Goal: Complete application form

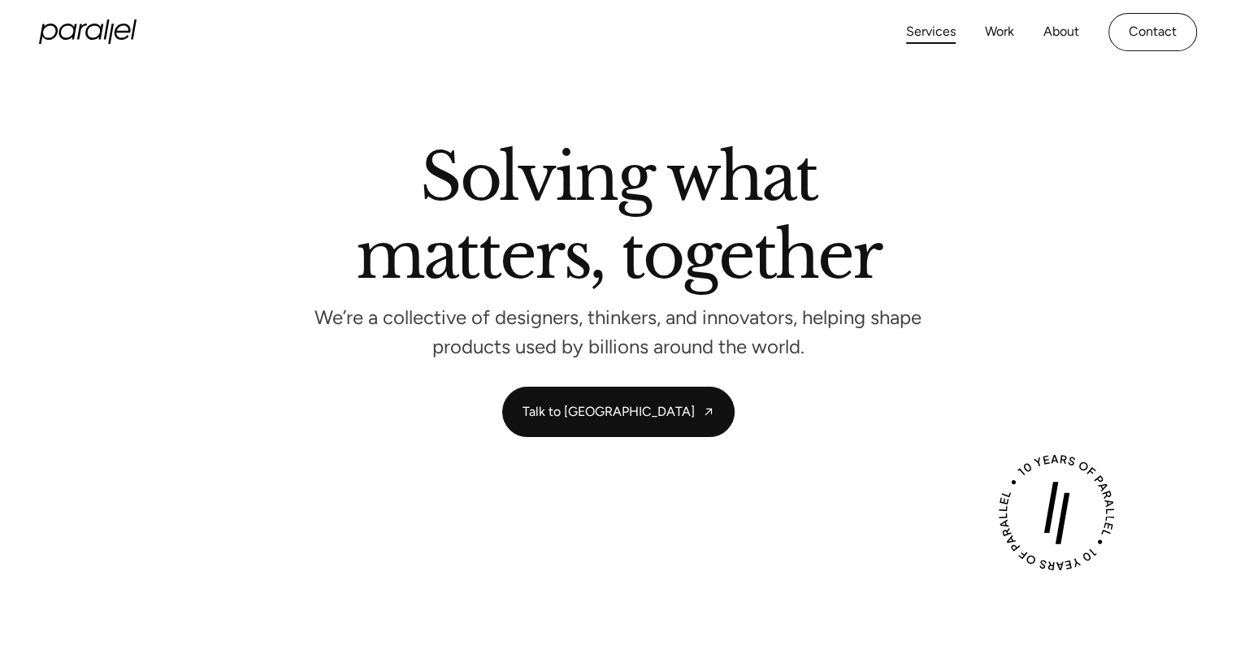
click at [940, 36] on link "Services" at bounding box center [931, 32] width 50 height 24
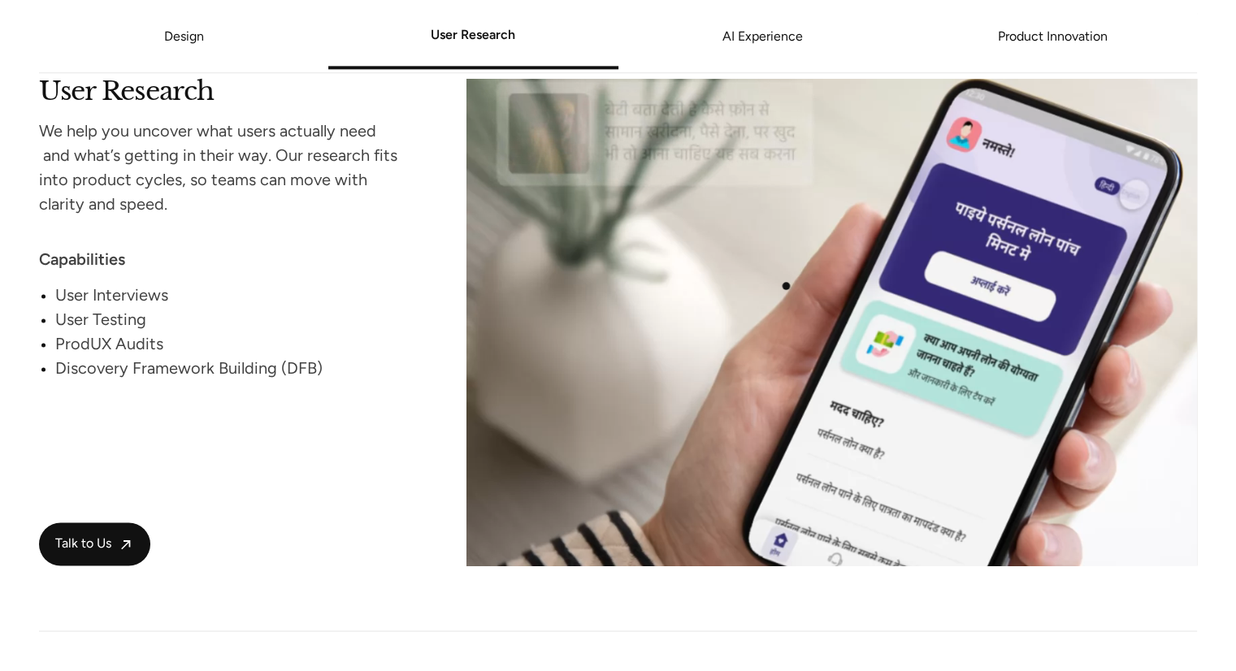
scroll to position [2191, 0]
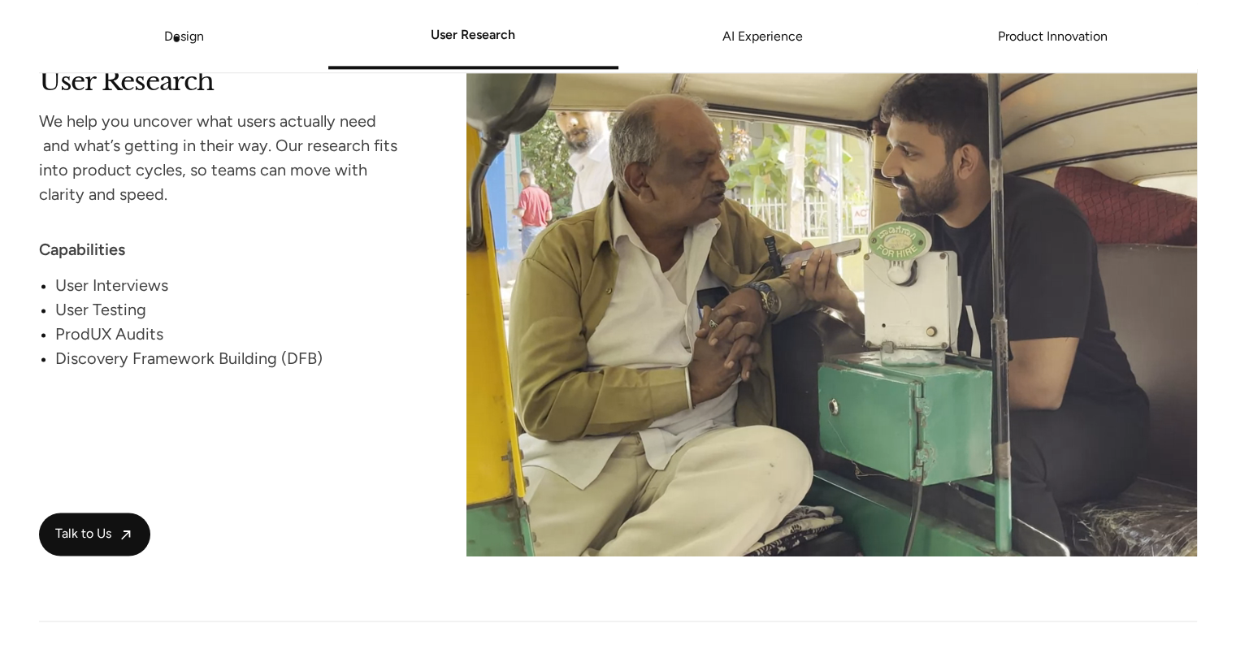
click at [182, 37] on link "Design" at bounding box center [184, 35] width 40 height 15
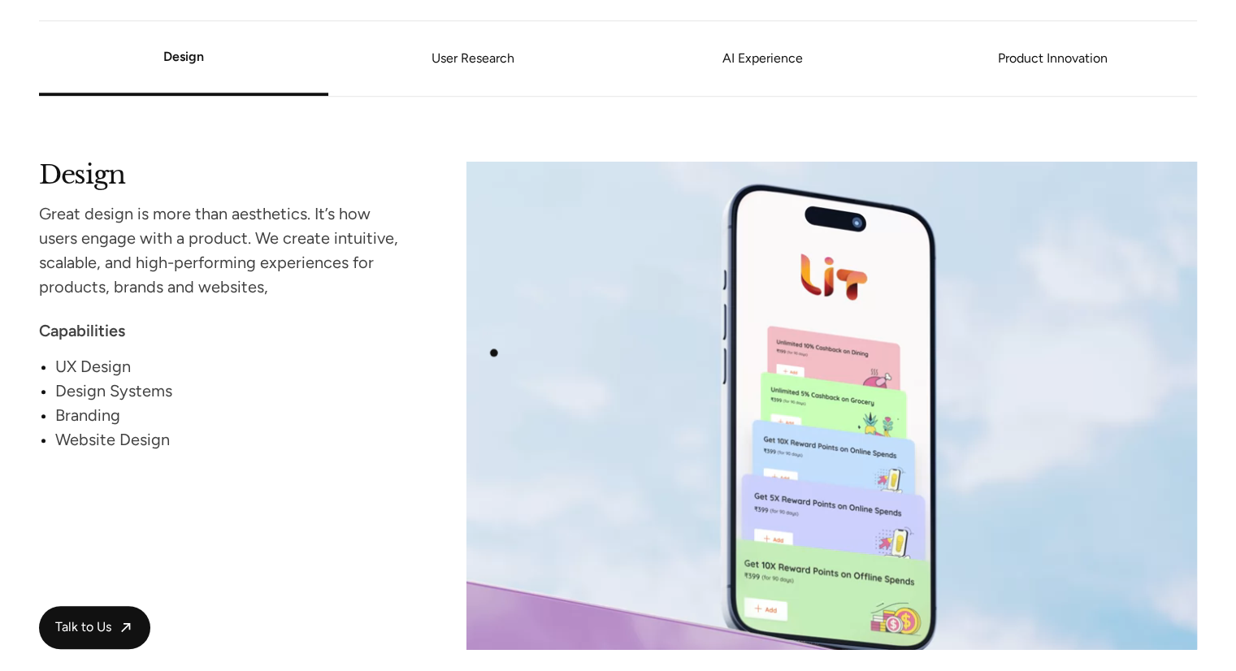
scroll to position [1301, 0]
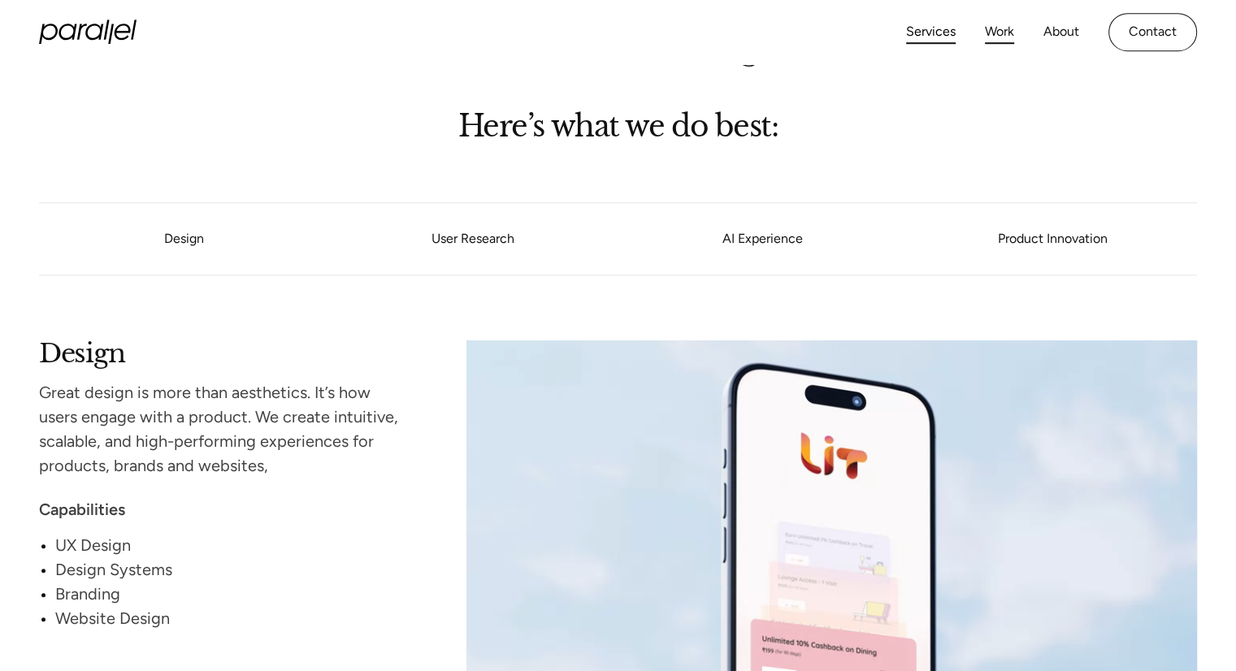
click at [996, 34] on link "Work" at bounding box center [999, 32] width 29 height 24
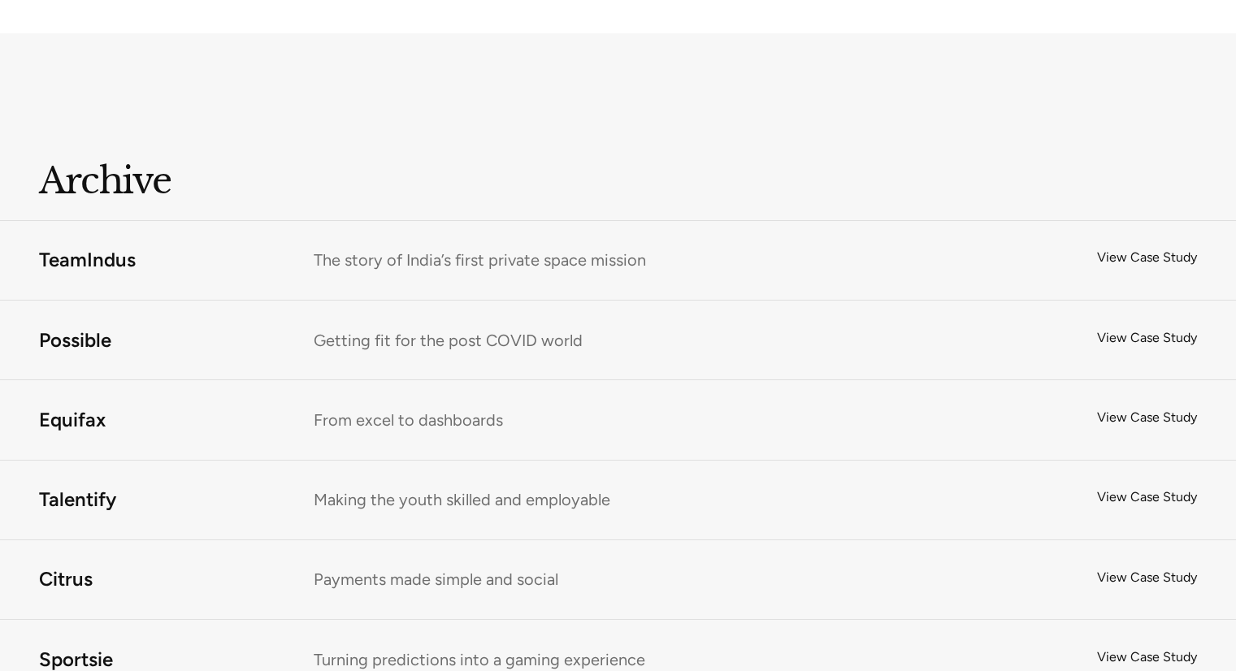
scroll to position [12745, 0]
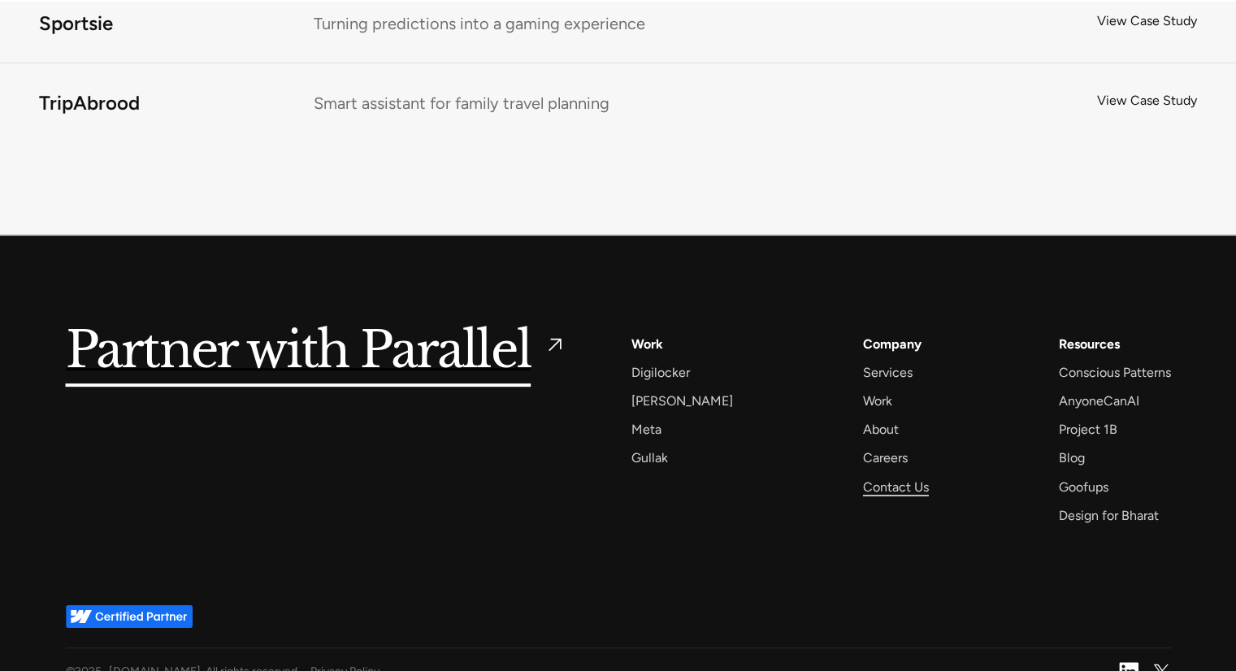
click at [863, 476] on div "Contact Us" at bounding box center [896, 487] width 66 height 22
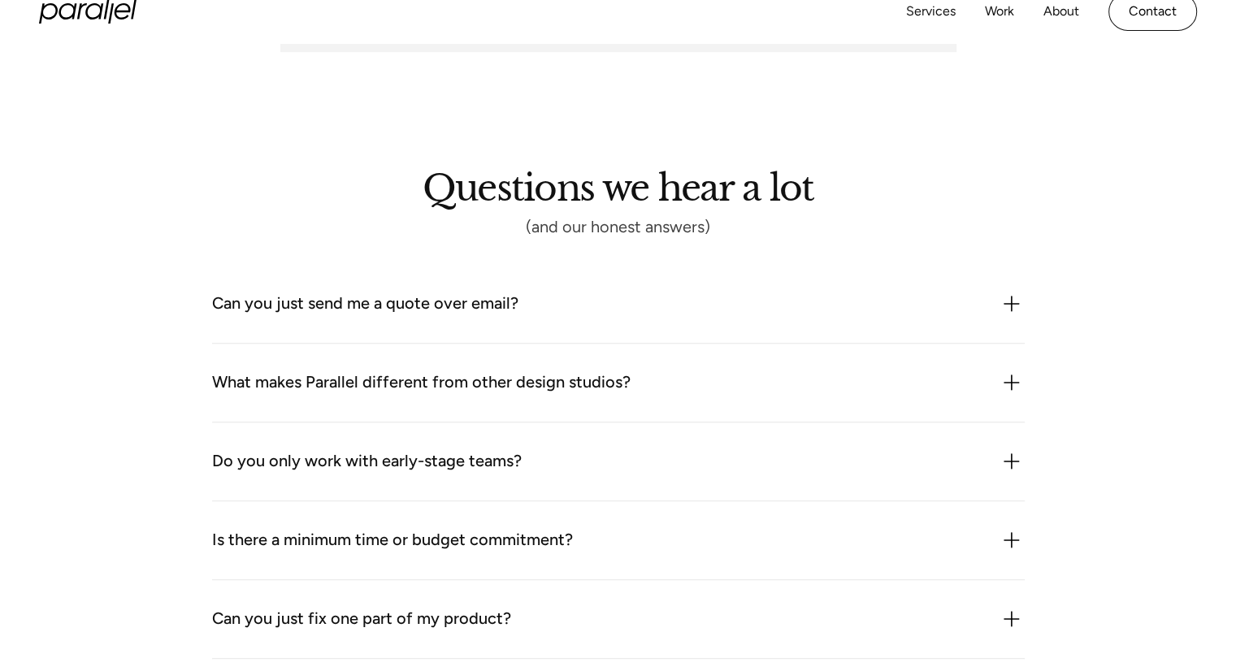
scroll to position [1300, 0]
click at [518, 322] on div "Can you just send me a quote over email? We could but it probably wouldn’t be h…" at bounding box center [618, 304] width 813 height 79
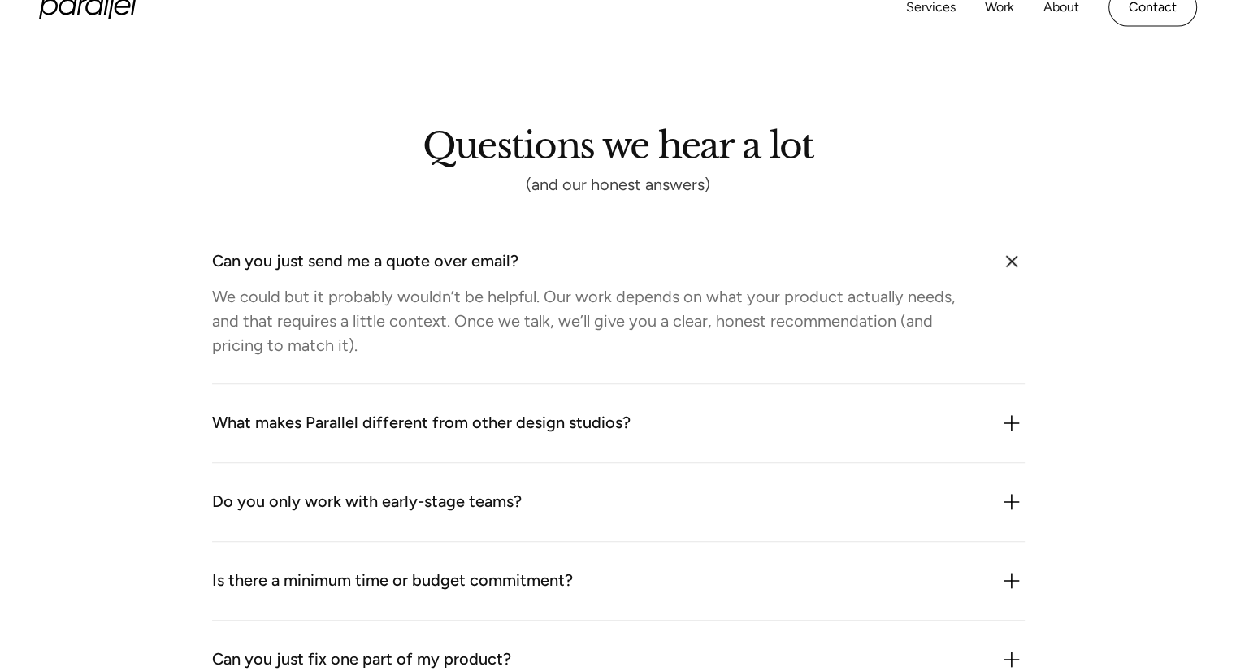
scroll to position [1463, 0]
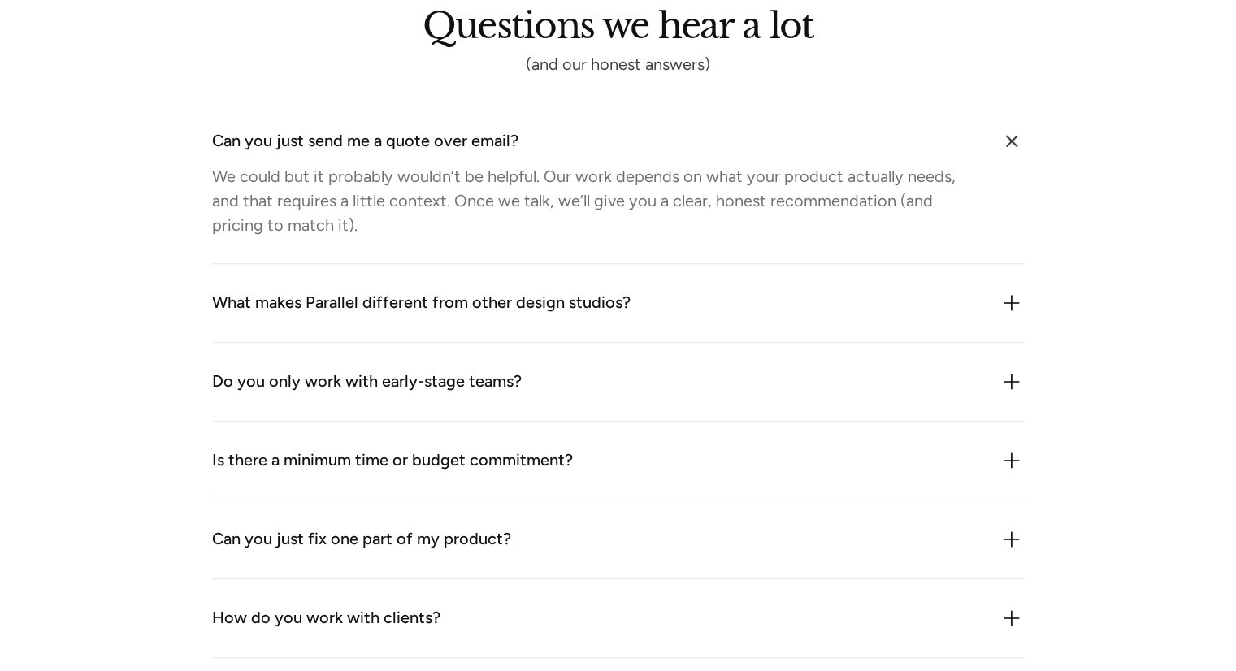
click at [530, 304] on div "What makes Parallel different from other design studios?" at bounding box center [421, 303] width 419 height 26
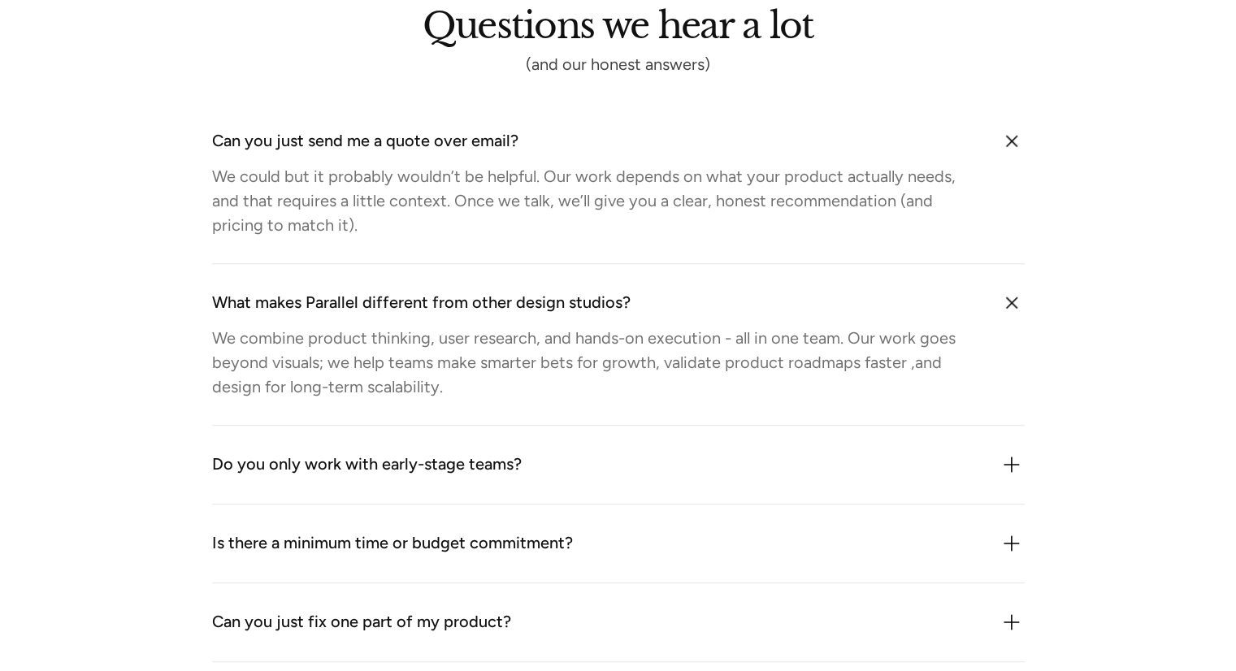
click at [530, 304] on div "What makes Parallel different from other design studios?" at bounding box center [421, 303] width 419 height 26
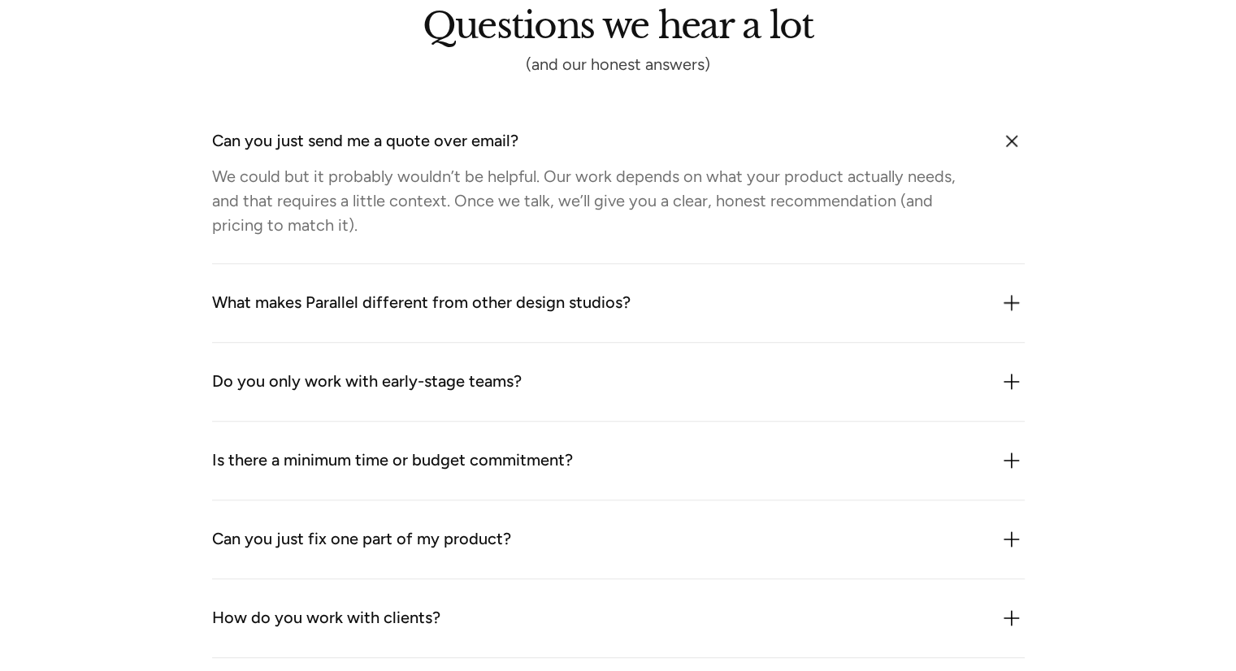
click at [501, 365] on div "Do you only work with early-stage teams? Mostly, but not exclusively. We work w…" at bounding box center [618, 382] width 813 height 79
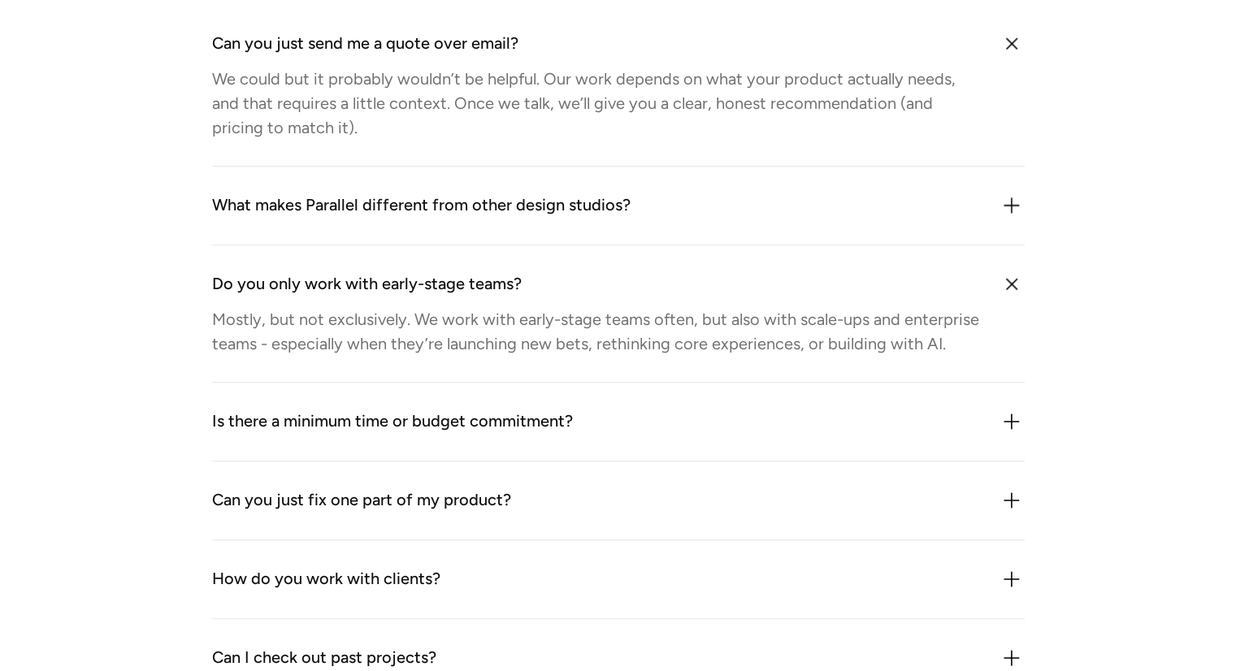
scroll to position [1625, 0]
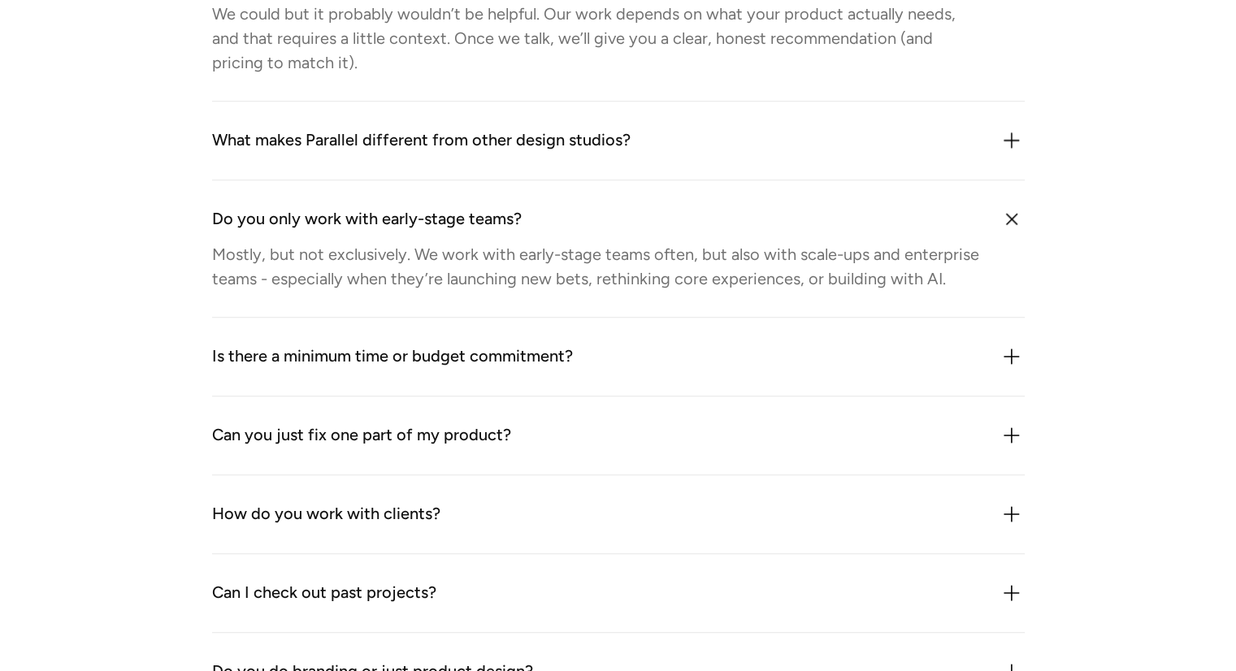
click at [503, 362] on div "Is there a minimum time or budget commitment?" at bounding box center [392, 357] width 361 height 26
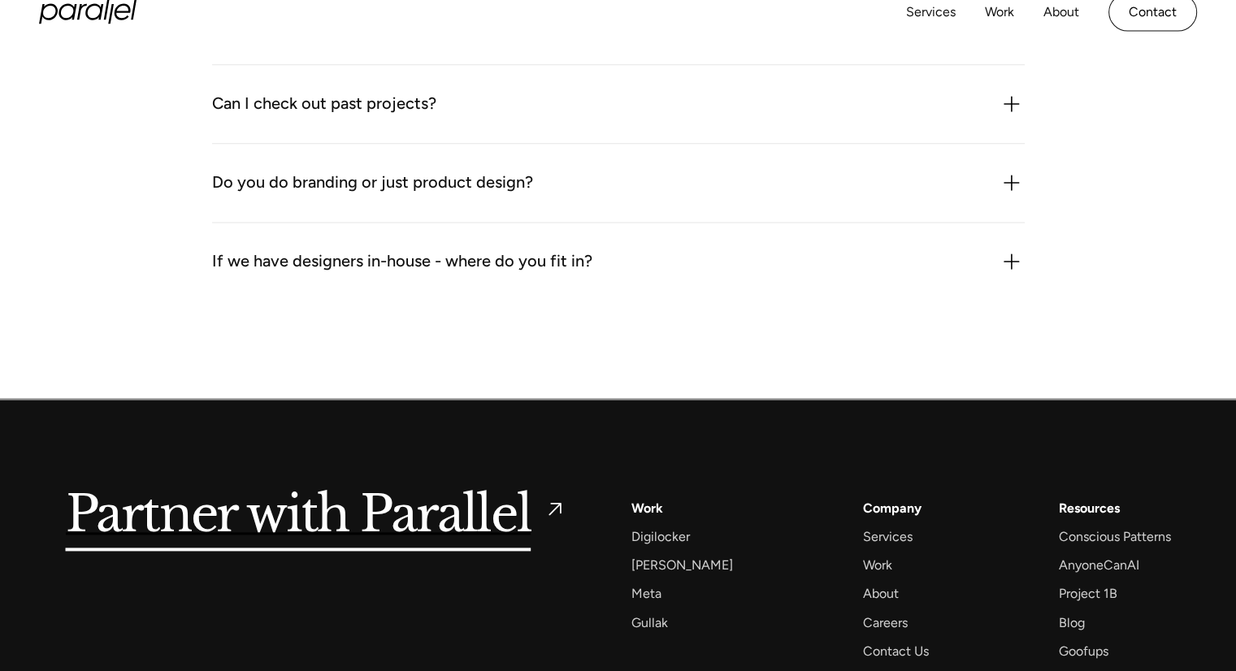
scroll to position [2034, 0]
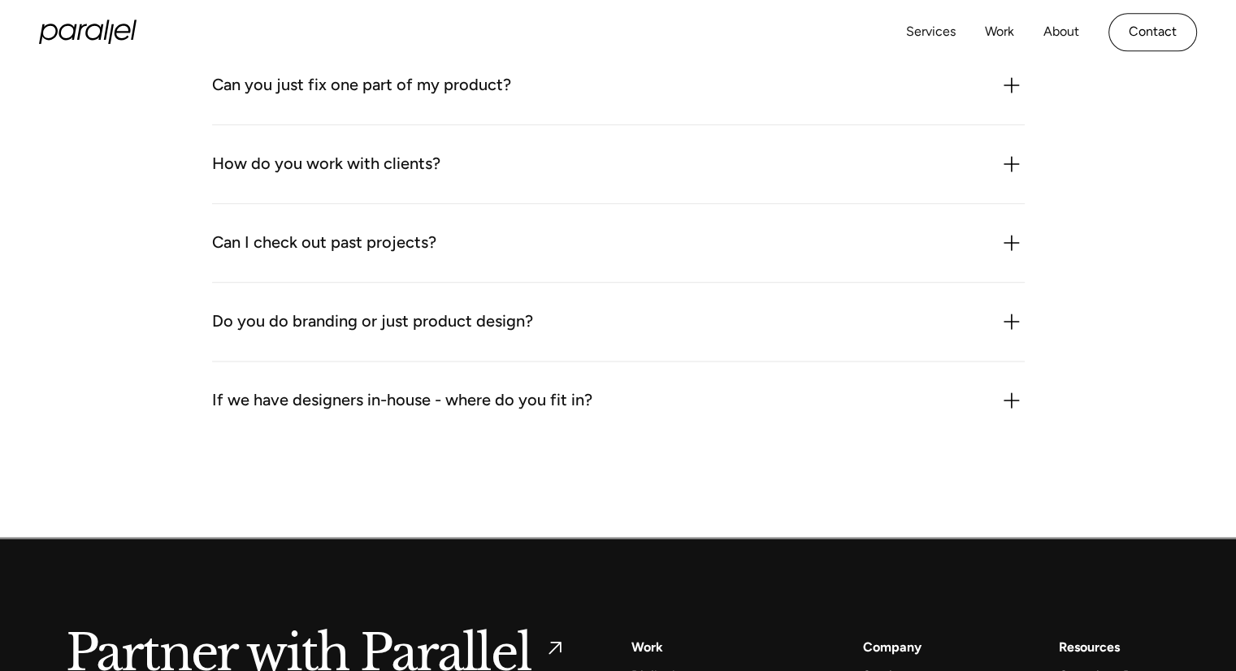
click at [476, 401] on div "If we have designers in-house - where do you fit in?" at bounding box center [402, 401] width 380 height 26
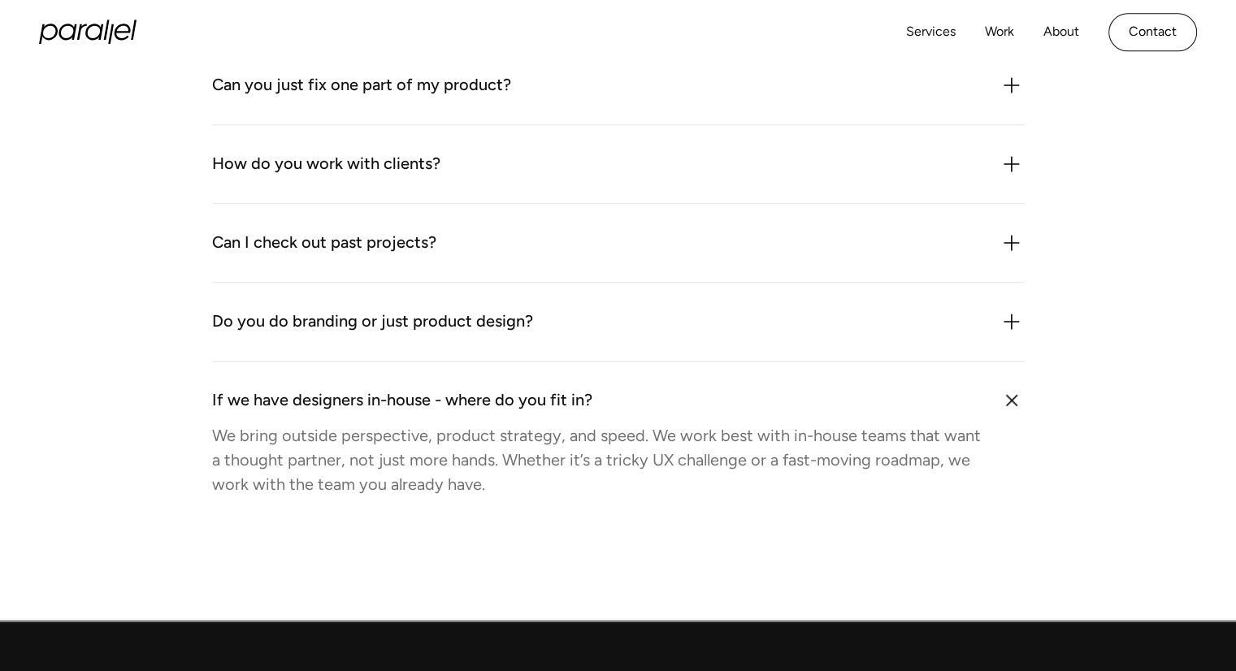
click at [504, 323] on div "Do you do branding or just product design?" at bounding box center [372, 322] width 321 height 26
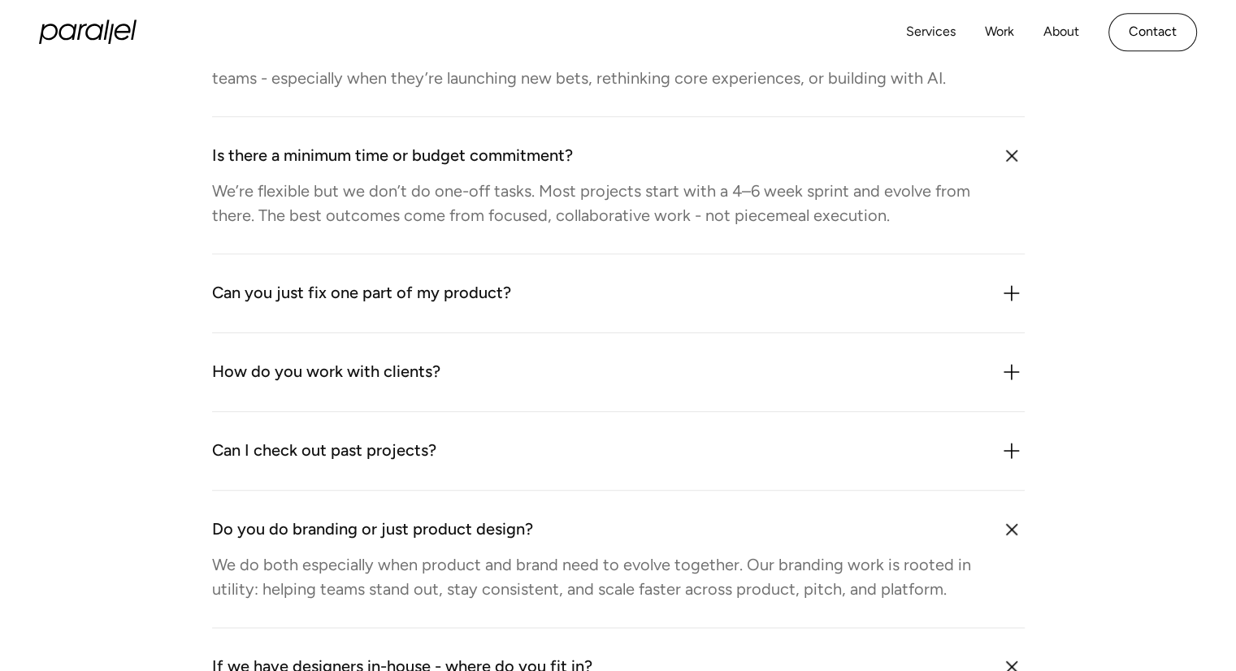
scroll to position [1709, 0]
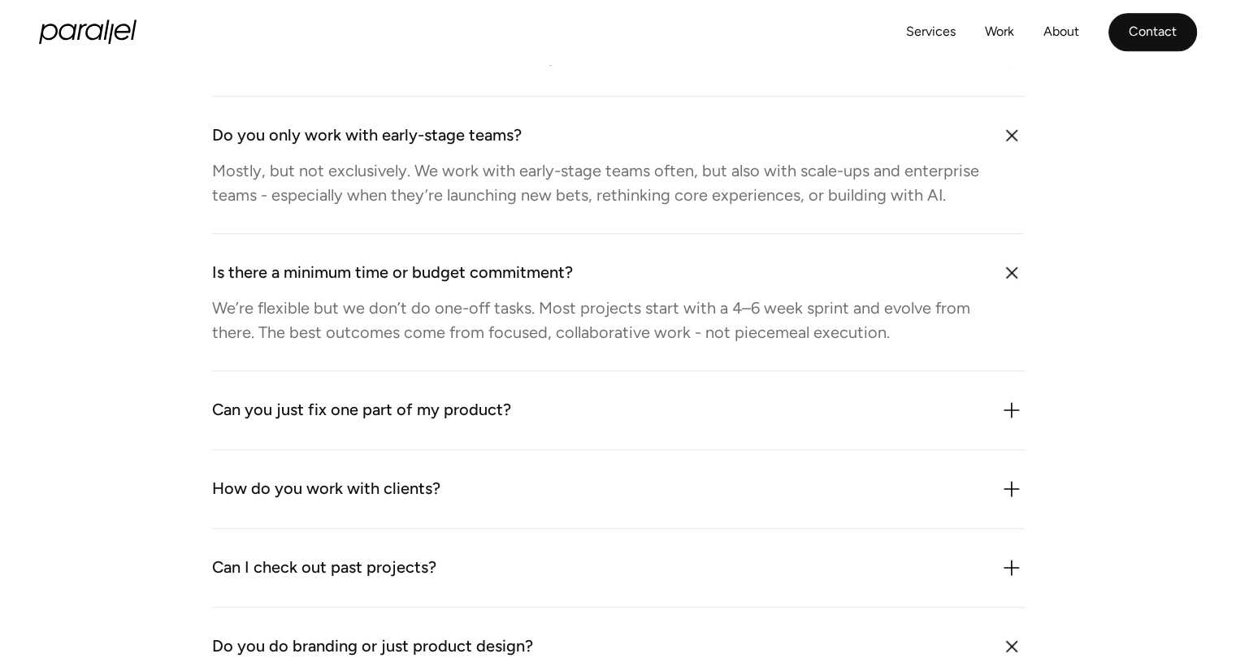
click at [1151, 40] on link "Contact" at bounding box center [1152, 32] width 89 height 38
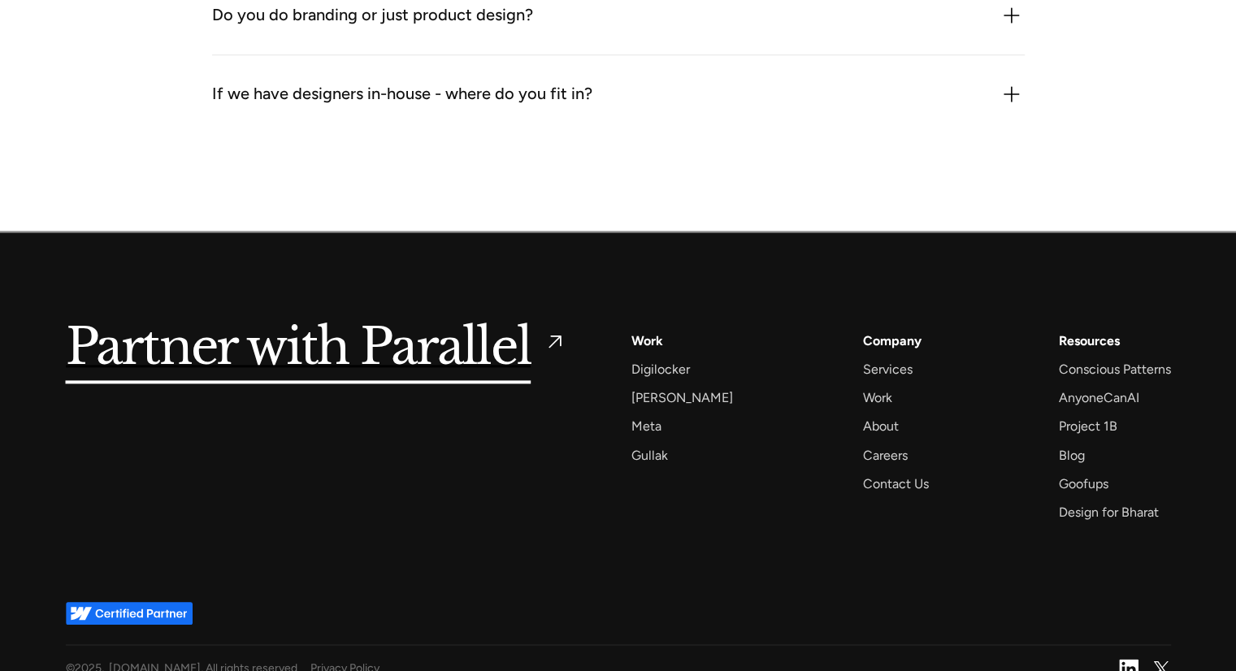
scroll to position [2158, 0]
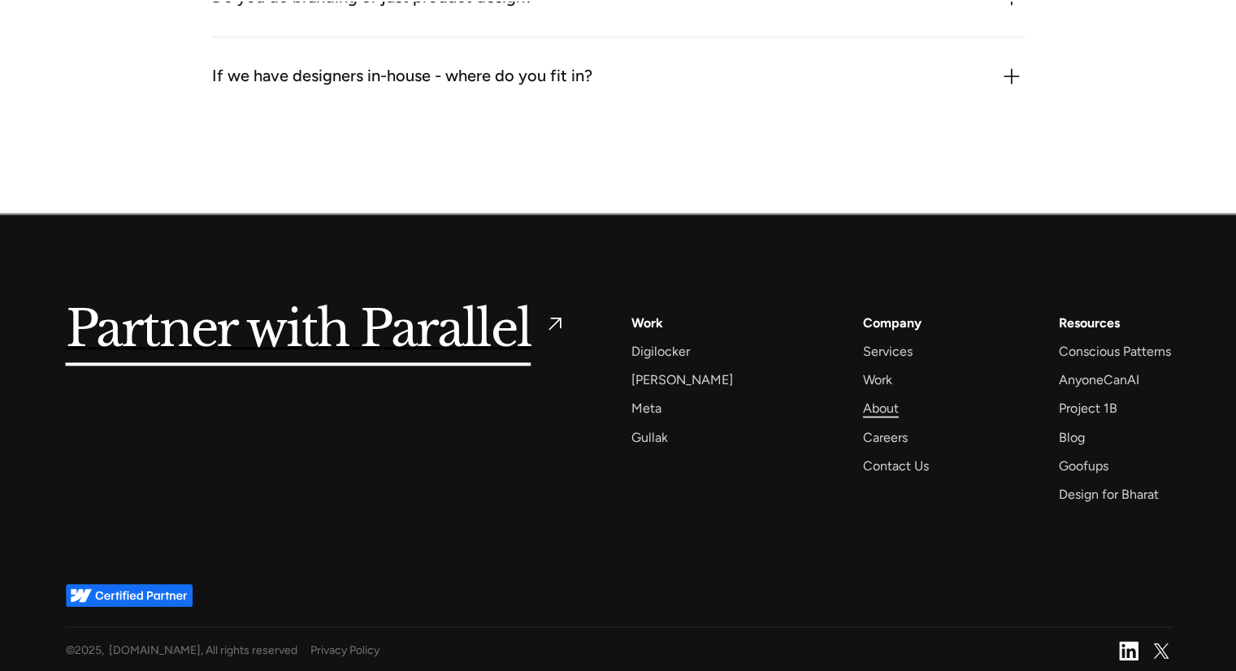
click at [863, 410] on div "About" at bounding box center [881, 408] width 36 height 22
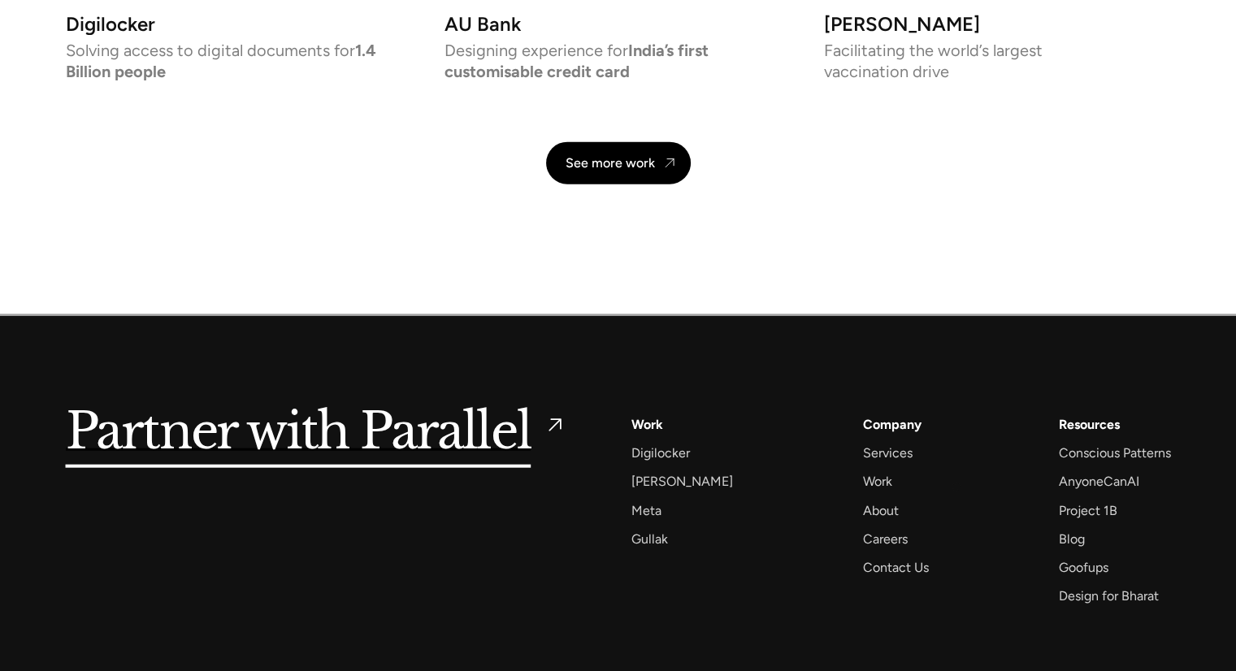
scroll to position [3857, 0]
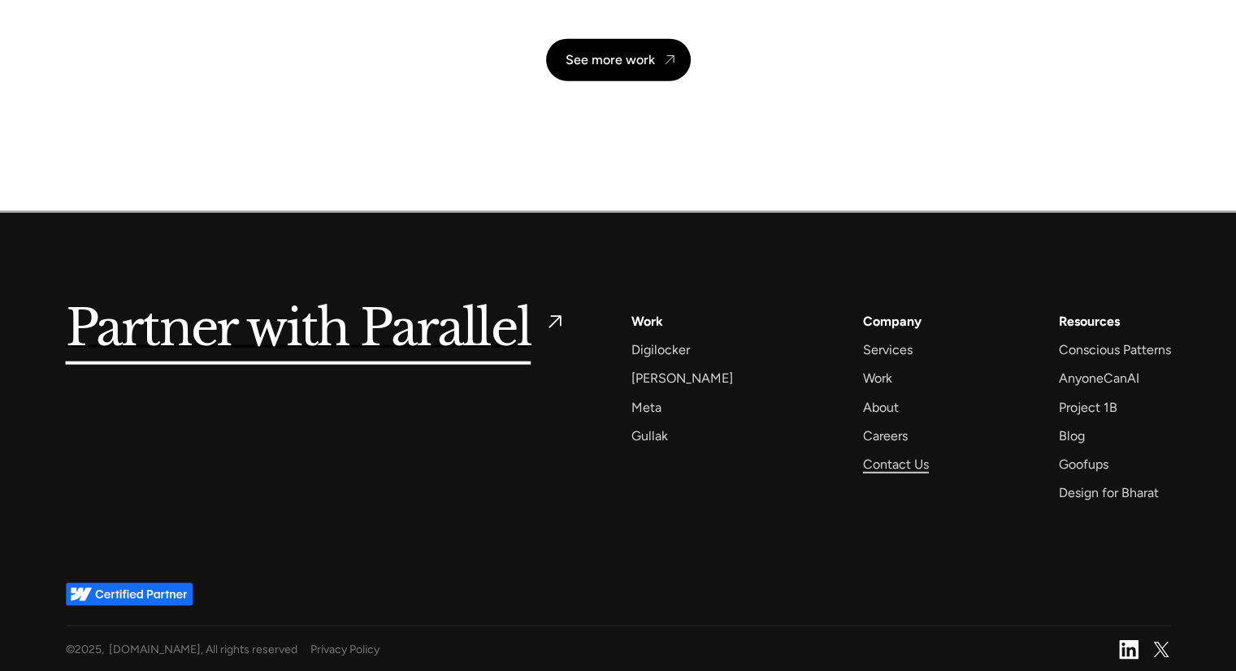
click at [870, 459] on div "Contact Us" at bounding box center [896, 464] width 66 height 22
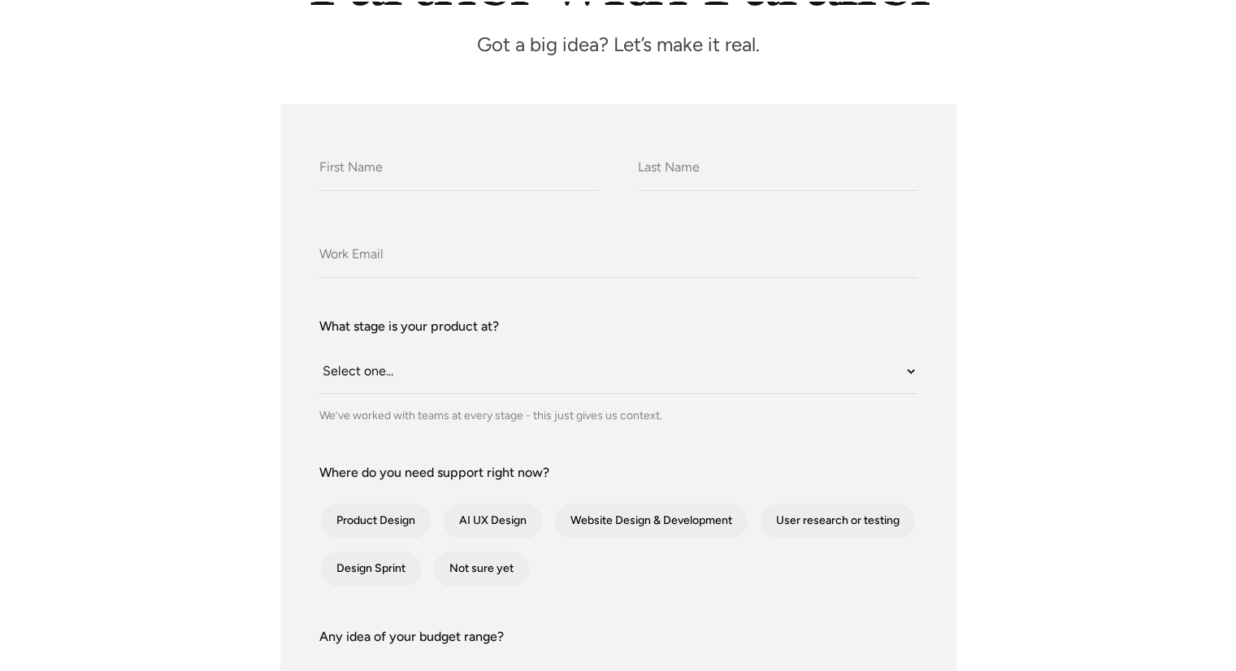
scroll to position [325, 0]
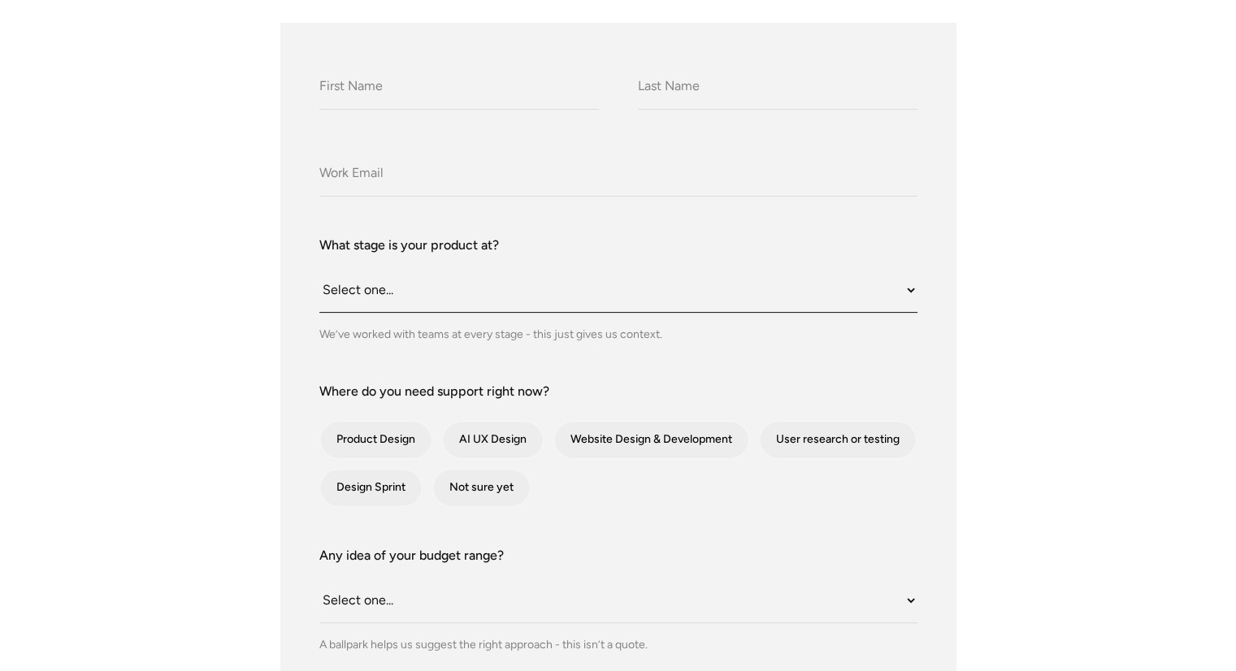
click at [520, 302] on select "Select one... Still an idea Building MVP Live with early users Scaling fast Som…" at bounding box center [618, 290] width 598 height 45
select select "Still an idea"
click at [319, 268] on select "Select one... Still an idea Building MVP Live with early users Scaling fast Som…" at bounding box center [618, 290] width 598 height 45
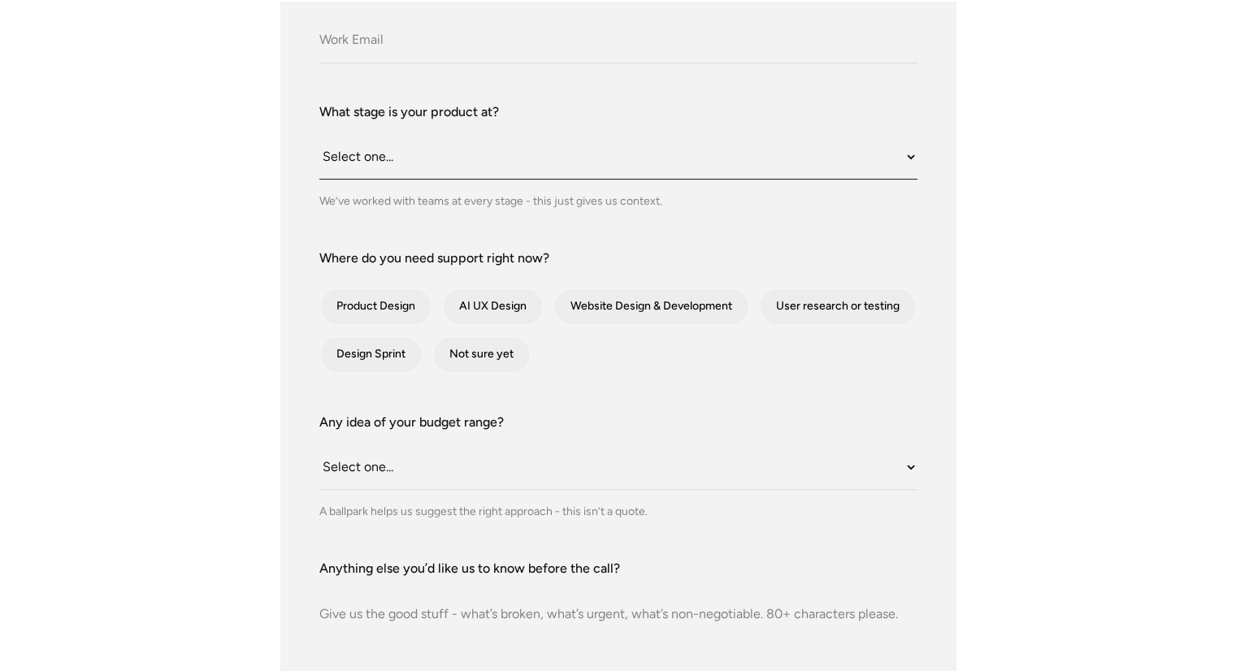
scroll to position [488, 0]
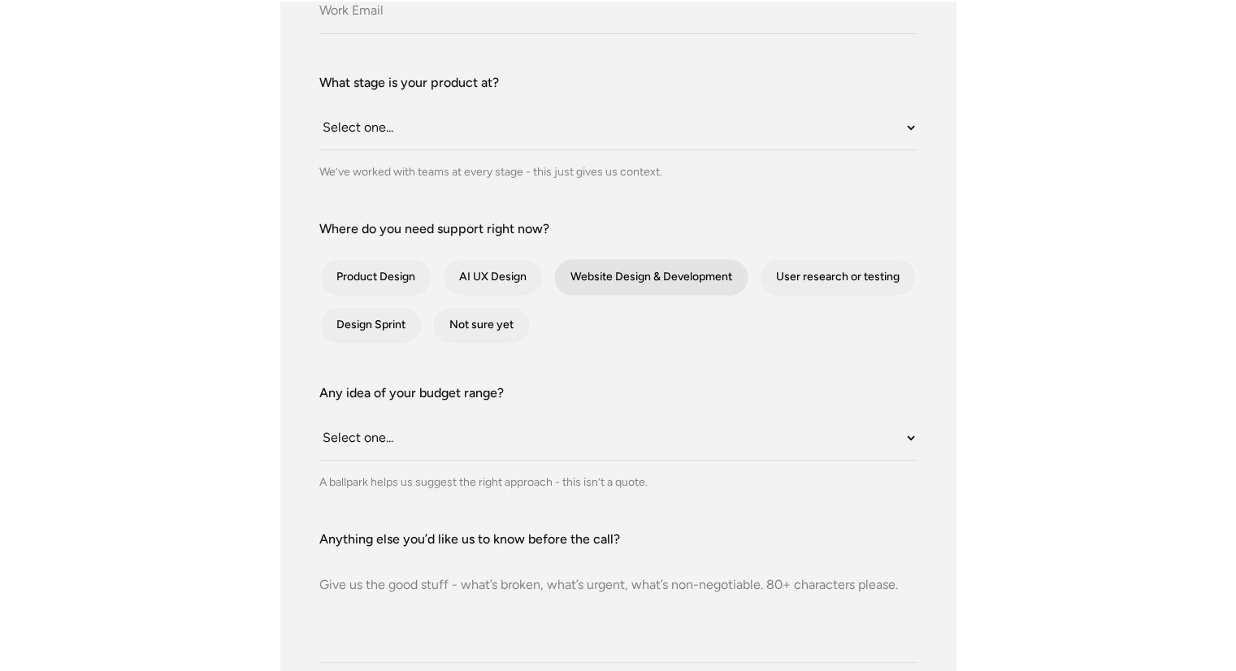
click at [627, 275] on div "contact-form" at bounding box center [651, 277] width 194 height 37
click at [581, 275] on input "Website Design & Development" at bounding box center [576, 277] width 11 height 11
checkbox input "true"
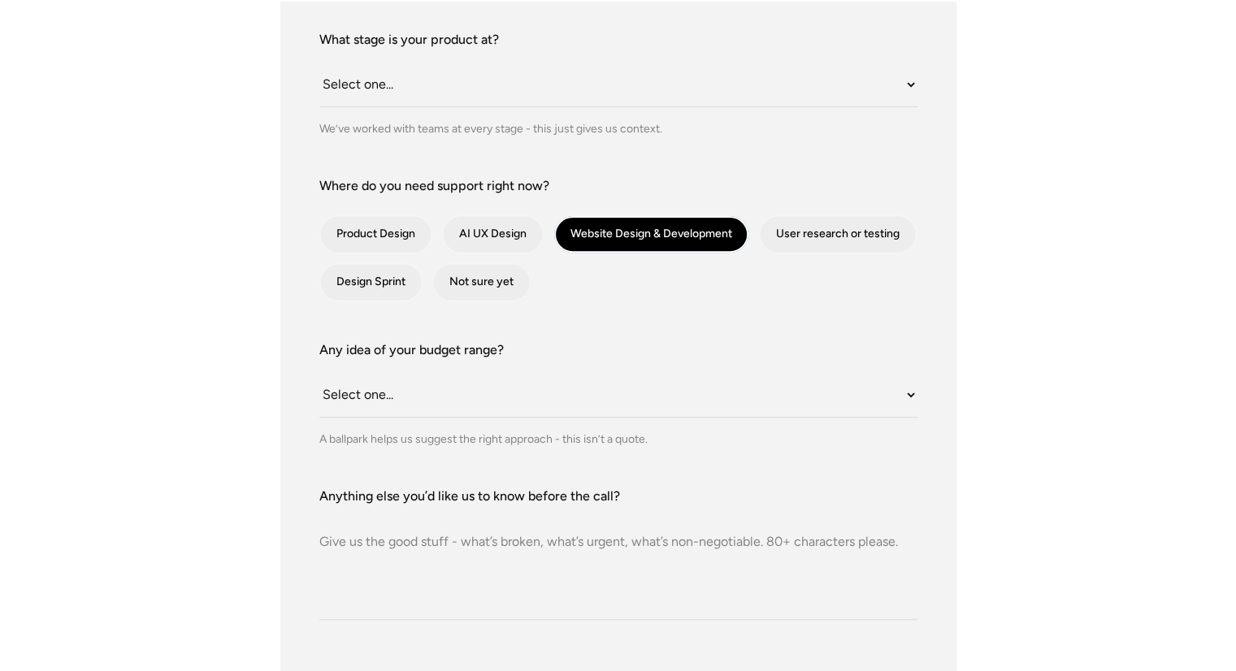
scroll to position [569, 0]
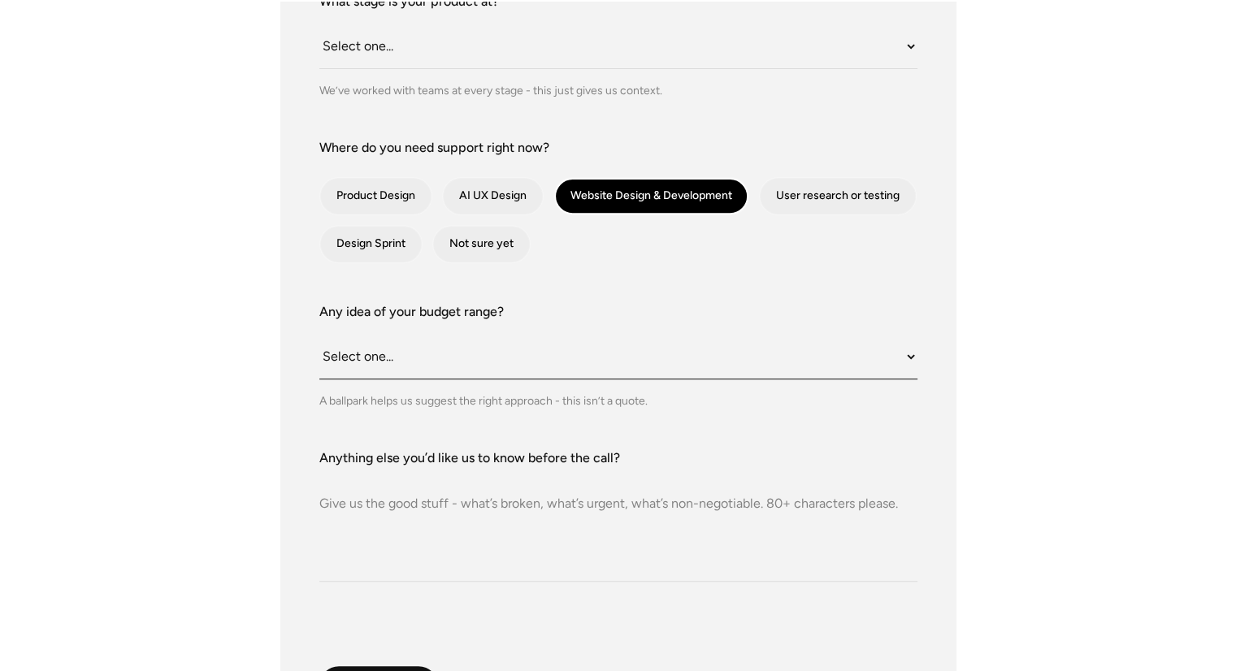
click at [501, 352] on select "Select one... Under $10K $10K–$25K $25K–$50K $50K+" at bounding box center [618, 357] width 598 height 45
click at [492, 362] on select "Select one... Under $10K $10K–$25K $25K–$50K $50K+" at bounding box center [618, 357] width 598 height 45
click at [423, 367] on select "Select one... Under $10K $10K–$25K $25K–$50K $50K+" at bounding box center [618, 357] width 598 height 45
click at [441, 367] on select "Select one... Under $10K $10K–$25K $25K–$50K $50K+" at bounding box center [618, 357] width 598 height 45
select select "Under $10K"
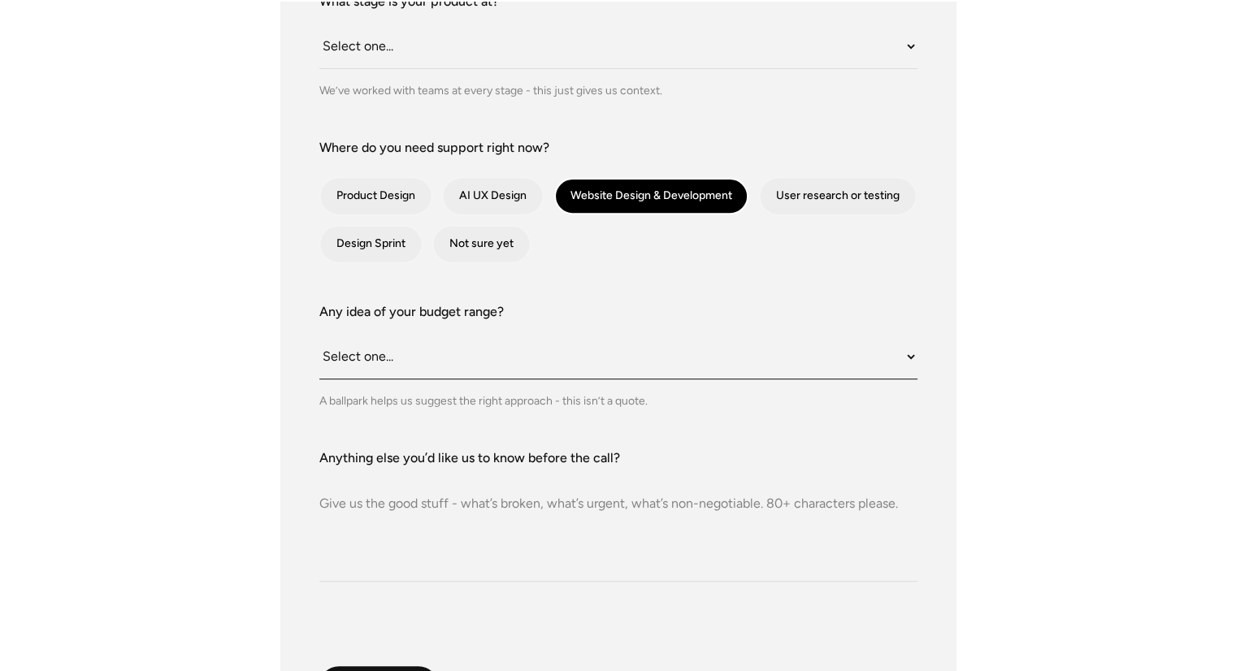
click at [319, 335] on select "Select one... Under $10K $10K–$25K $25K–$50K $50K+" at bounding box center [618, 357] width 598 height 45
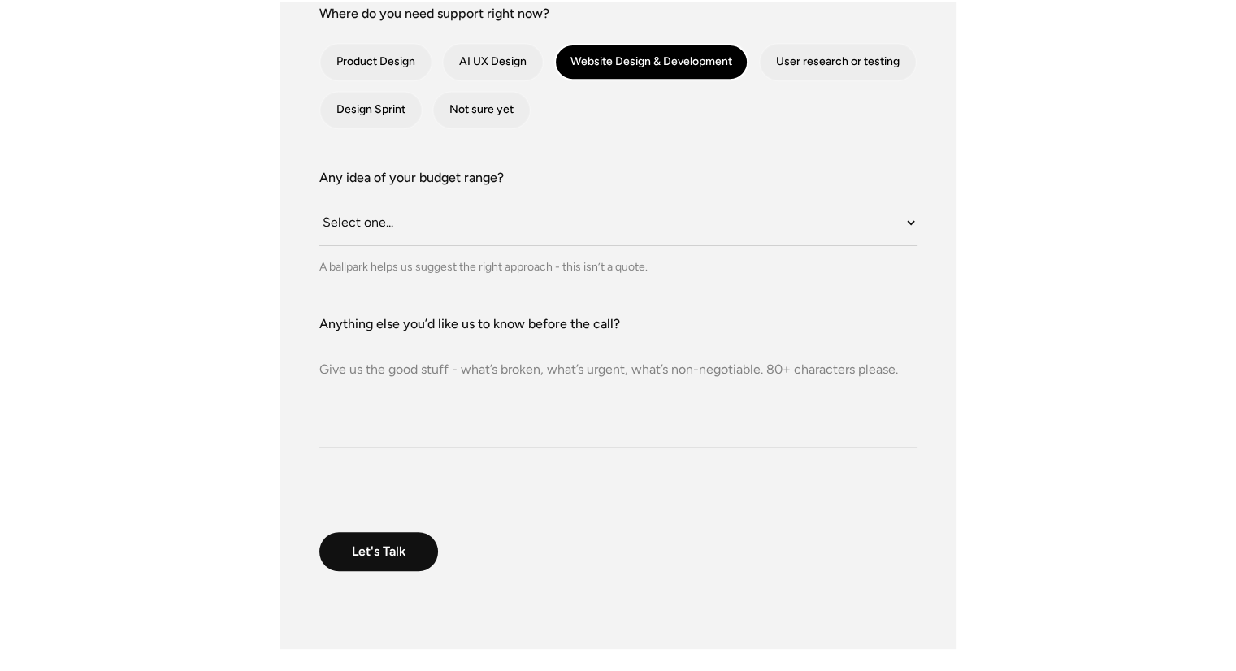
scroll to position [731, 0]
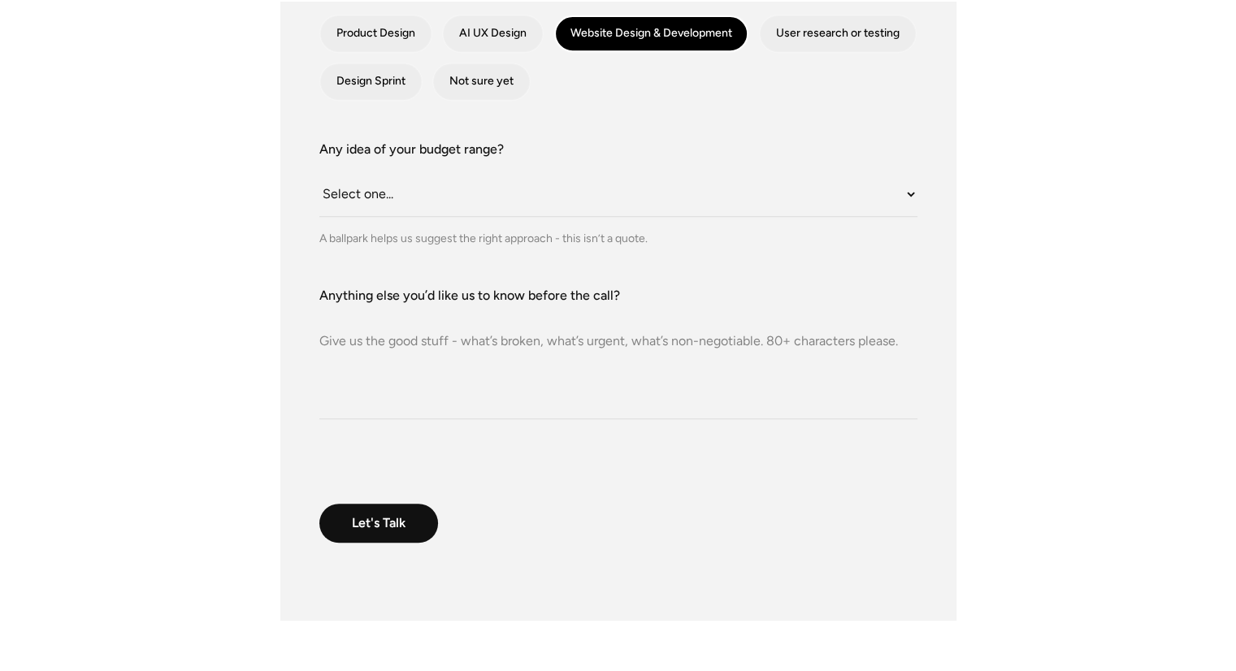
click at [425, 387] on textarea "Anything else you’d like us to know before the call?" at bounding box center [618, 363] width 598 height 114
click at [347, 352] on textarea "Anything else you’d like us to know before the call?" at bounding box center [618, 363] width 598 height 114
paste textarea "We are an Architecture & Interior Design consultancy firm based out of Bangalor…"
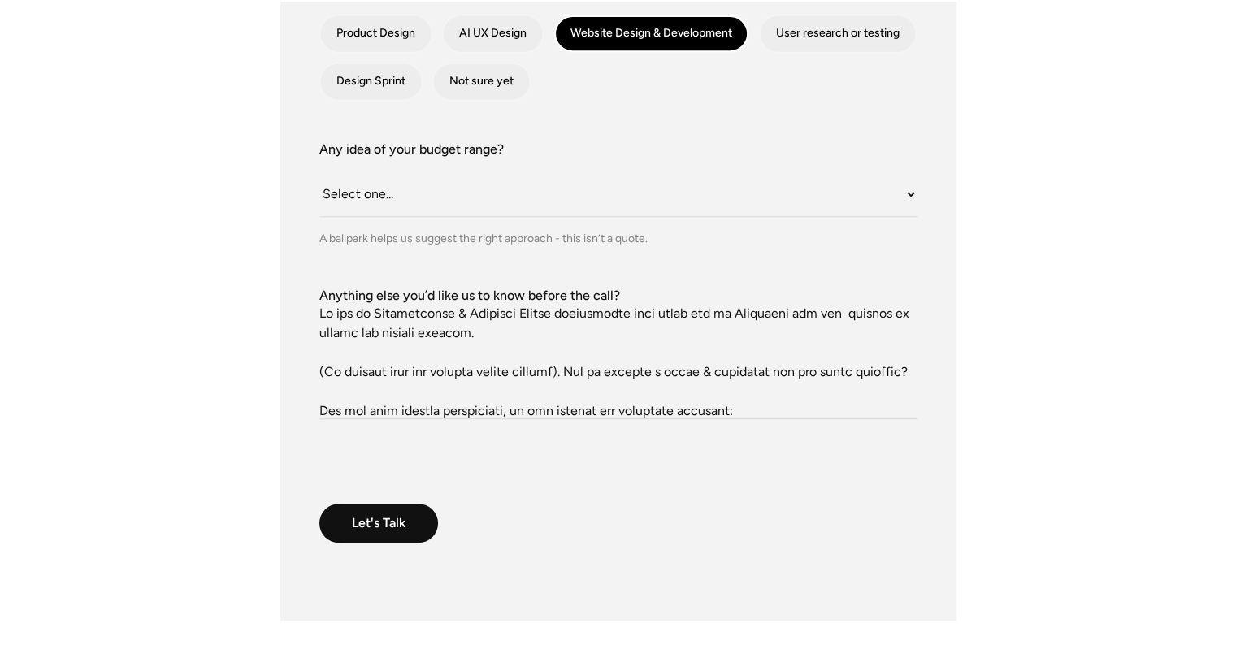
scroll to position [0, 0]
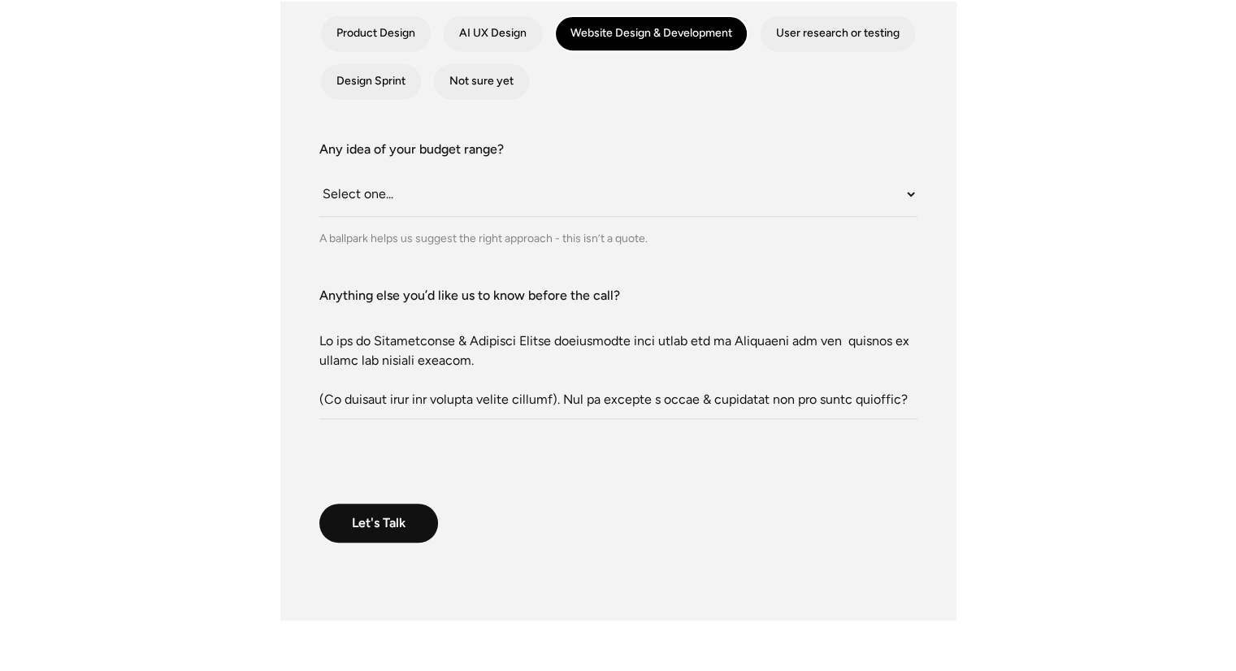
click at [320, 341] on textarea "Anything else you’d like us to know before the call?" at bounding box center [618, 363] width 598 height 114
click at [653, 342] on textarea "Anything else you’d like us to know before the call?" at bounding box center [618, 363] width 598 height 114
click at [324, 362] on textarea "Anything else you’d like us to know before the call?" at bounding box center [618, 363] width 598 height 114
click at [322, 365] on textarea "Anything else you’d like us to know before the call?" at bounding box center [618, 363] width 598 height 114
drag, startPoint x: 814, startPoint y: 336, endPoint x: 890, endPoint y: 342, distance: 75.9
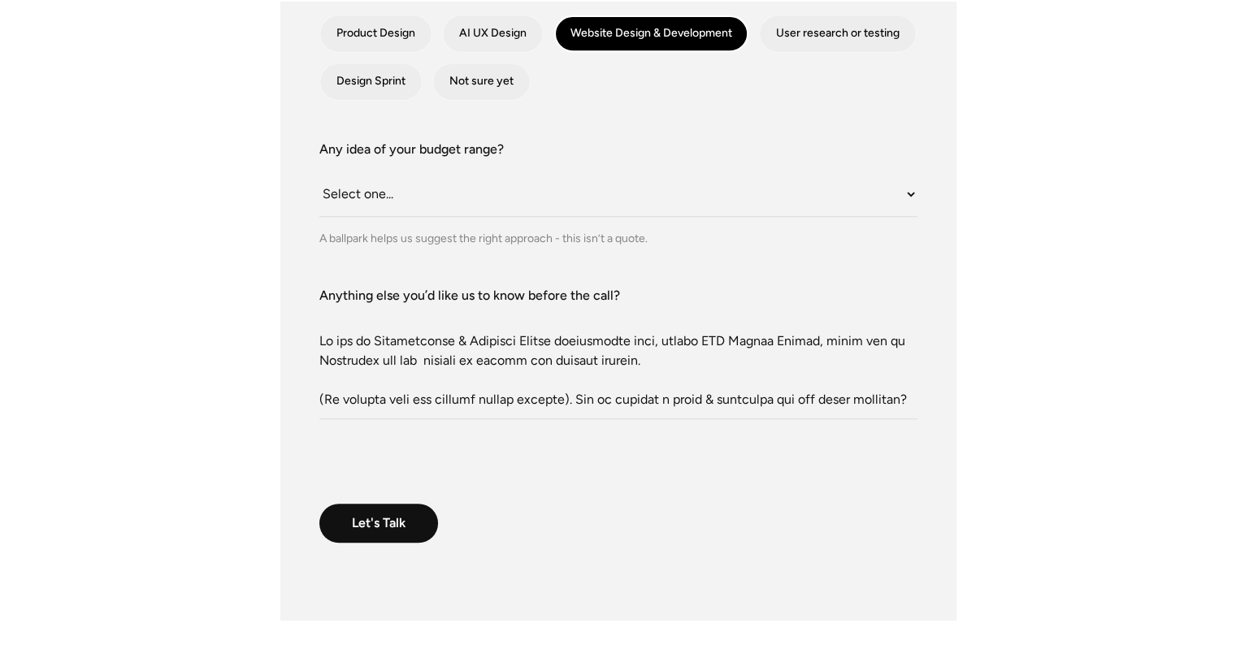
click at [890, 342] on textarea "Anything else you’d like us to know before the call?" at bounding box center [618, 363] width 598 height 114
click at [820, 382] on textarea "Anything else you’d like us to know before the call?" at bounding box center [618, 363] width 598 height 114
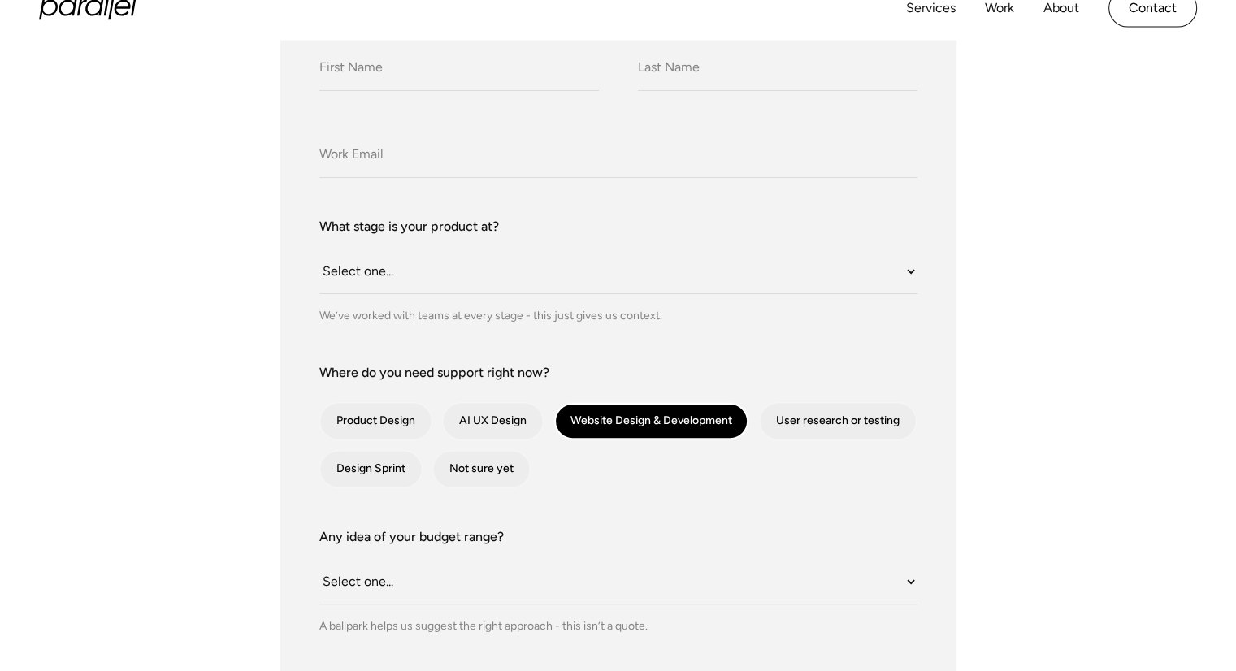
scroll to position [325, 0]
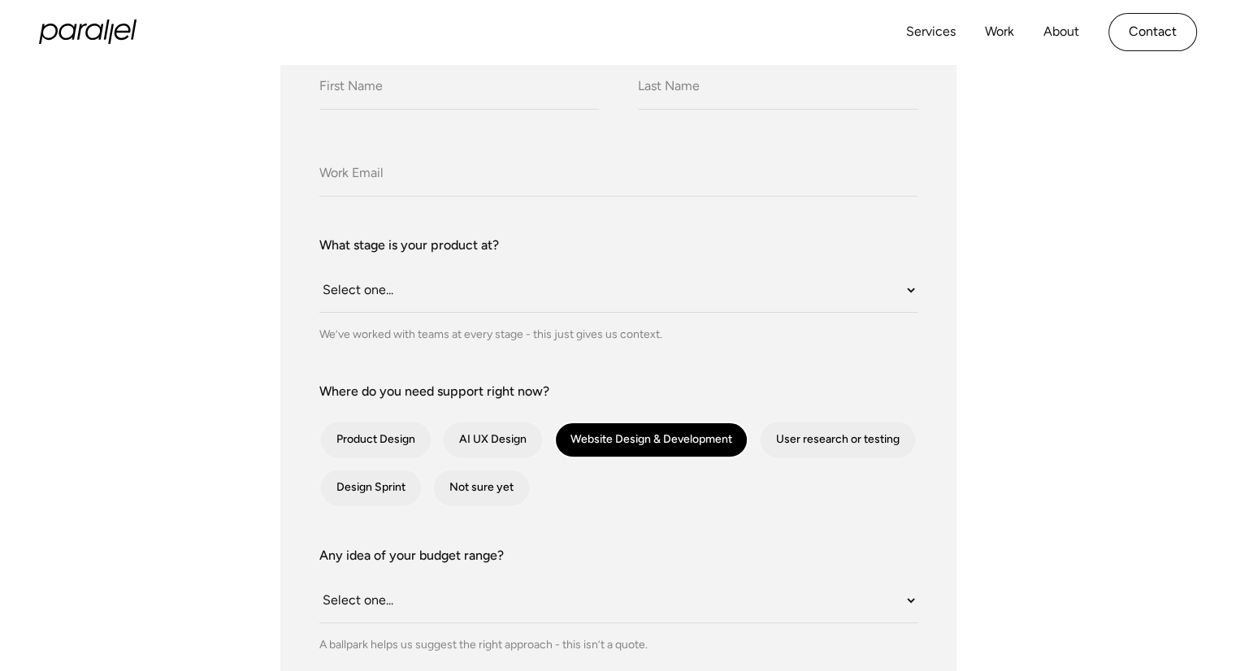
type textarea "We are an Architecture & Interior Design consultancy firm, called MRA Design St…"
click at [510, 183] on input "Company Email" at bounding box center [618, 174] width 598 height 45
type input "projects@mradesign.in"
click at [462, 296] on select "Select one... Still an idea Building MVP Live with early users Scaling fast Som…" at bounding box center [618, 290] width 598 height 45
click at [462, 100] on input "What do we call you?" at bounding box center [459, 87] width 280 height 45
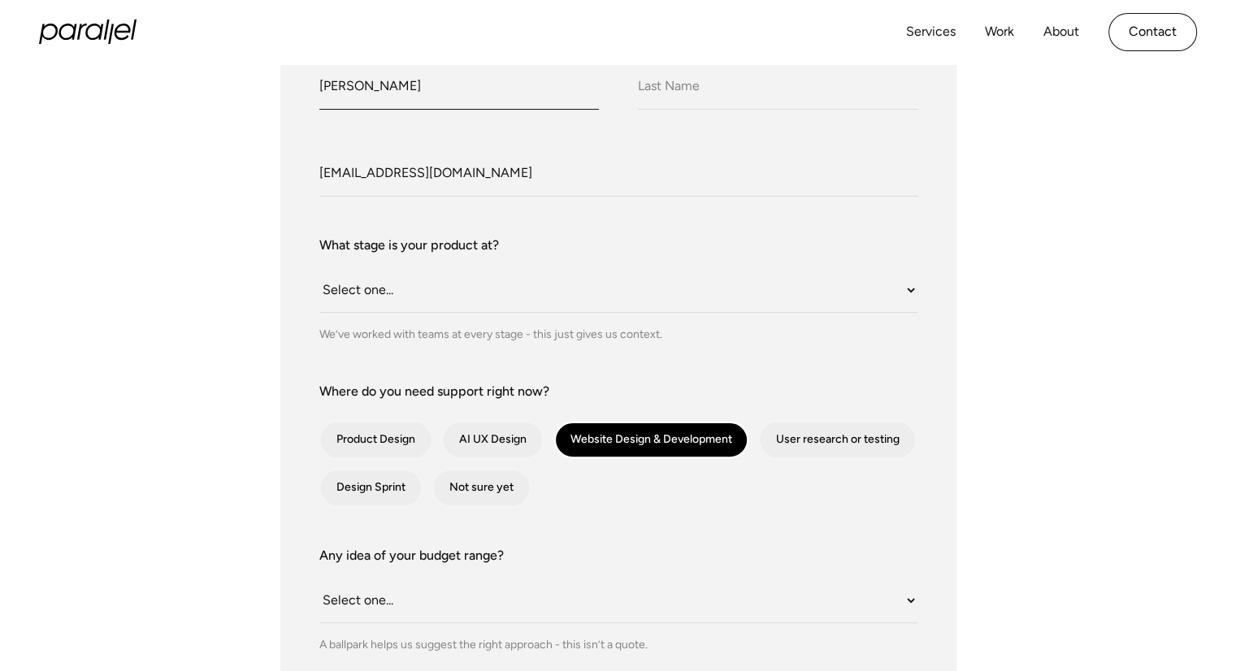
type input "Preethi"
click at [677, 73] on input "What do we call you?" at bounding box center [778, 87] width 280 height 45
click at [634, 203] on form "What do we call you? Preethi What do we call you? Company Email projects@mrades…" at bounding box center [618, 525] width 598 height 926
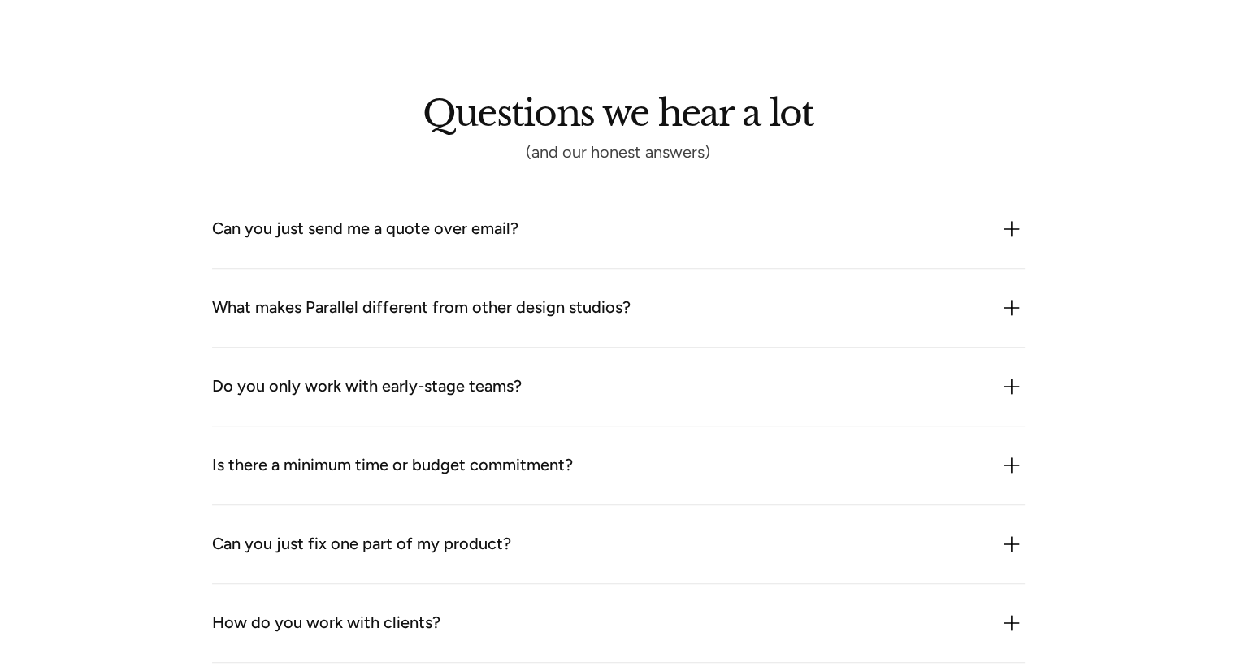
scroll to position [1382, 0]
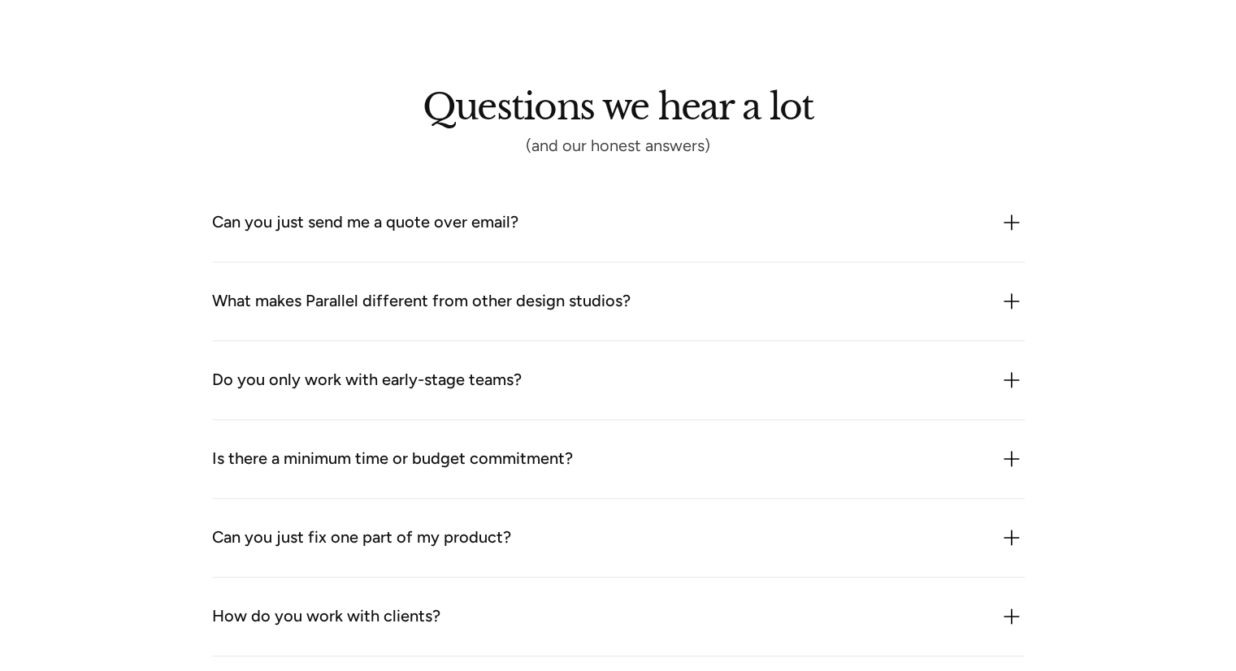
click at [477, 223] on div "Can you just send me a quote over email?" at bounding box center [365, 223] width 306 height 26
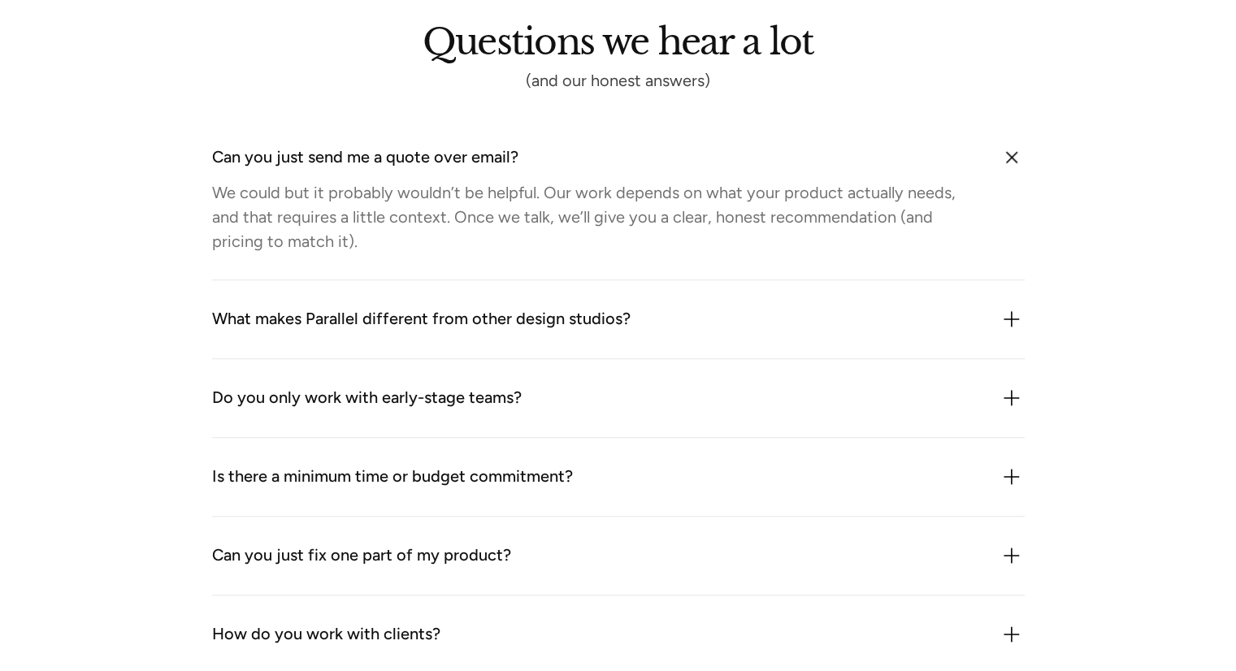
scroll to position [1544, 0]
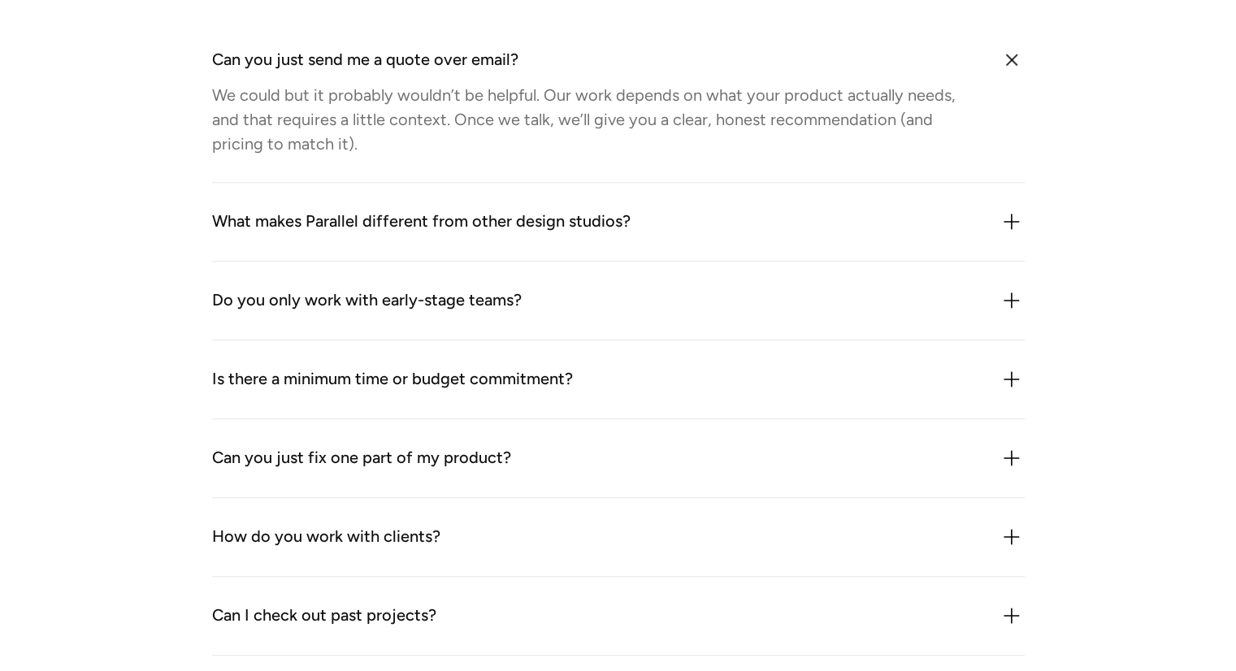
click at [477, 227] on div "What makes Parallel different from other design studios?" at bounding box center [421, 222] width 419 height 26
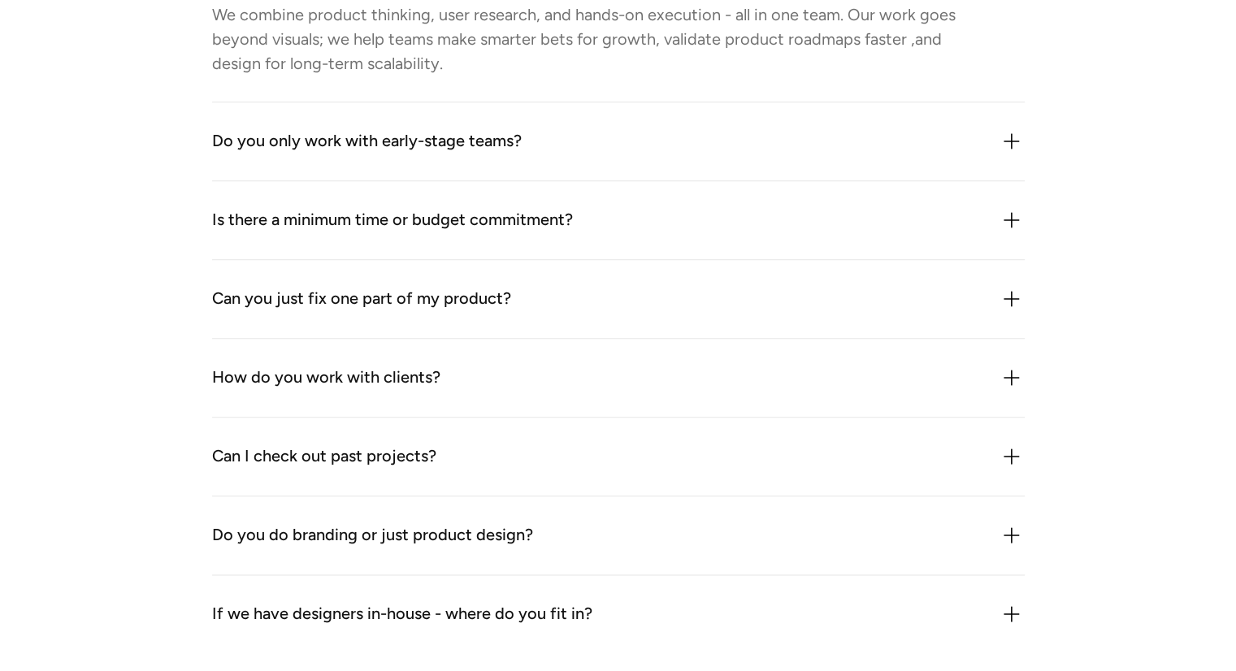
scroll to position [1788, 0]
click at [500, 136] on div "Do you only work with early-stage teams?" at bounding box center [367, 140] width 310 height 26
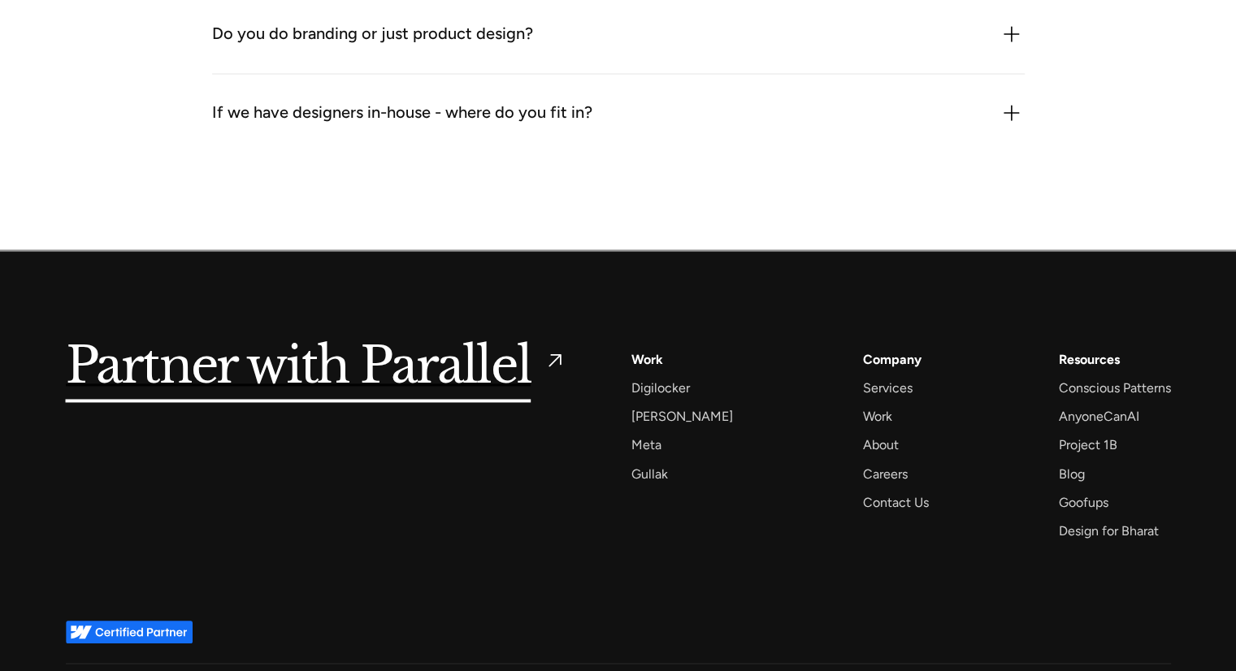
scroll to position [2357, 0]
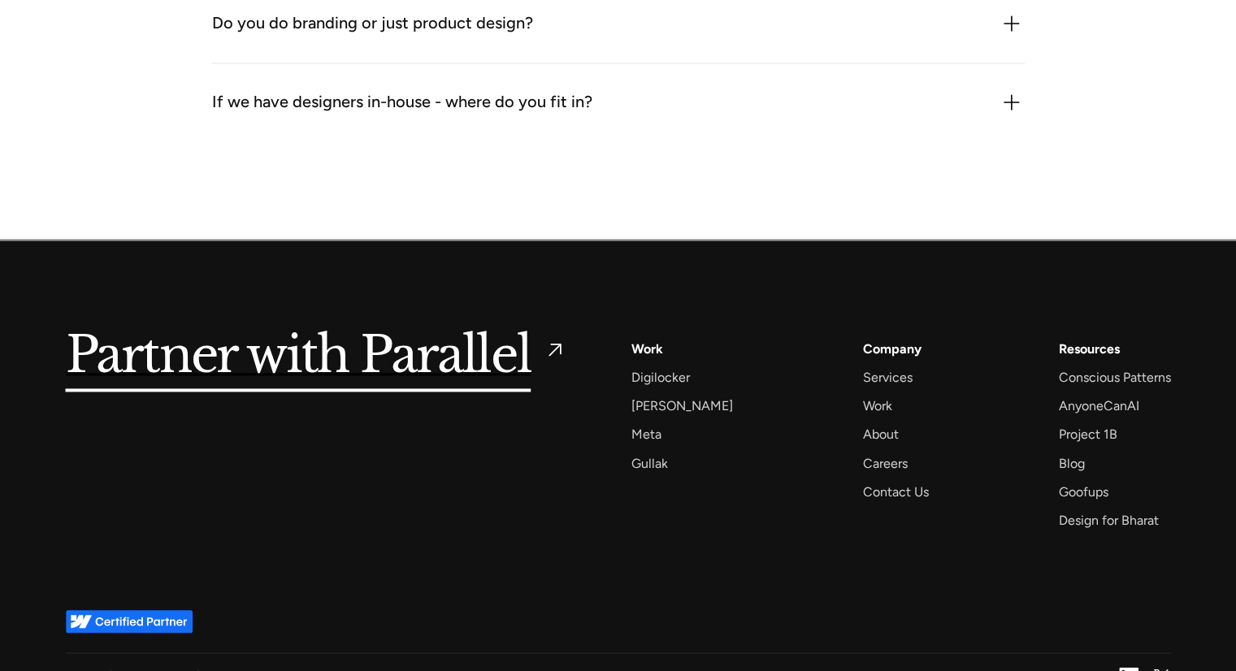
click at [647, 345] on div "Work" at bounding box center [647, 349] width 32 height 22
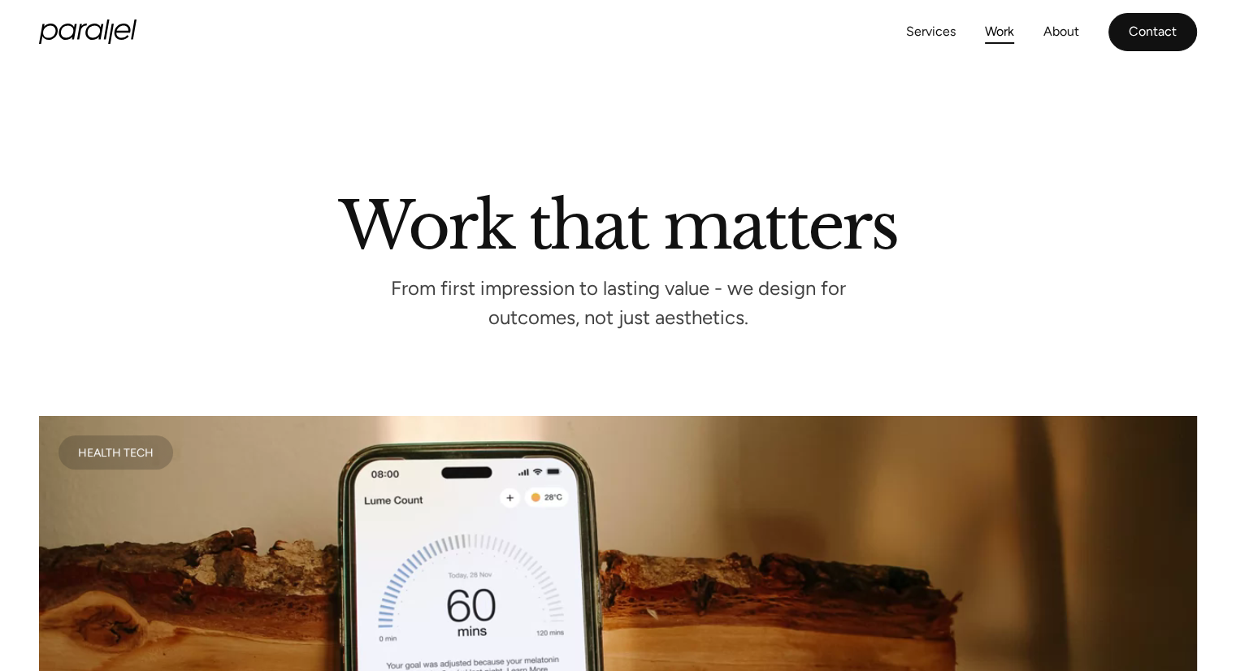
click at [1121, 33] on link "Contact" at bounding box center [1152, 32] width 89 height 38
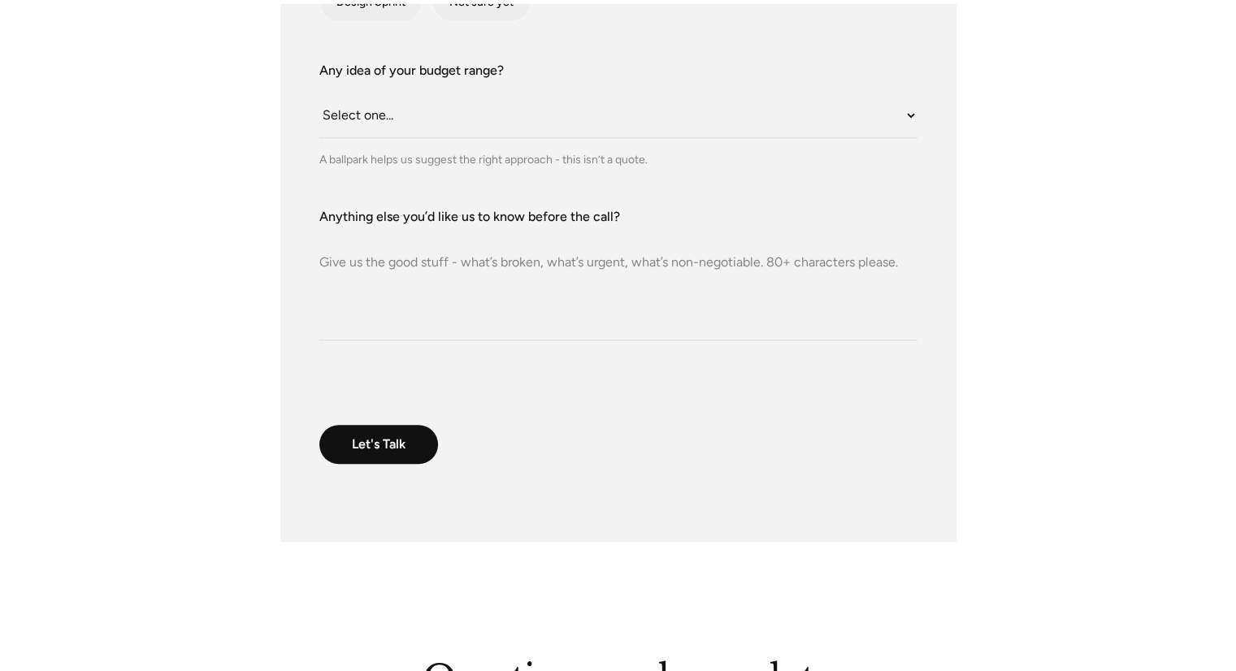
scroll to position [813, 0]
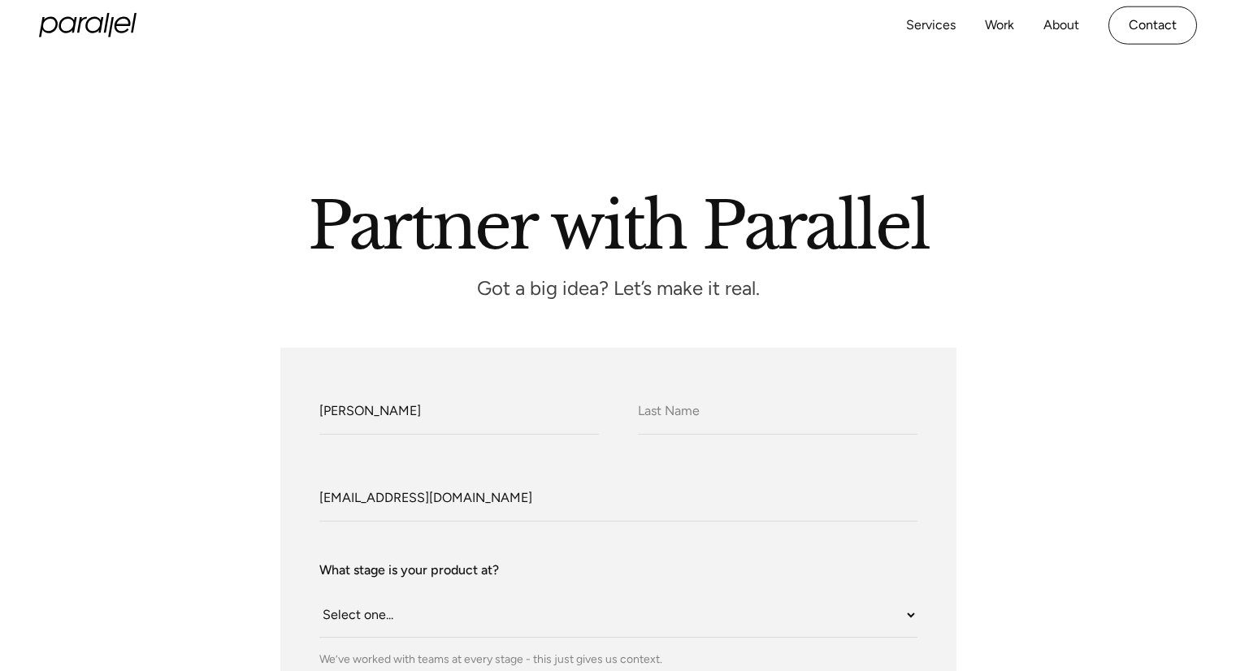
select select "Still an idea"
select select "Under $10K"
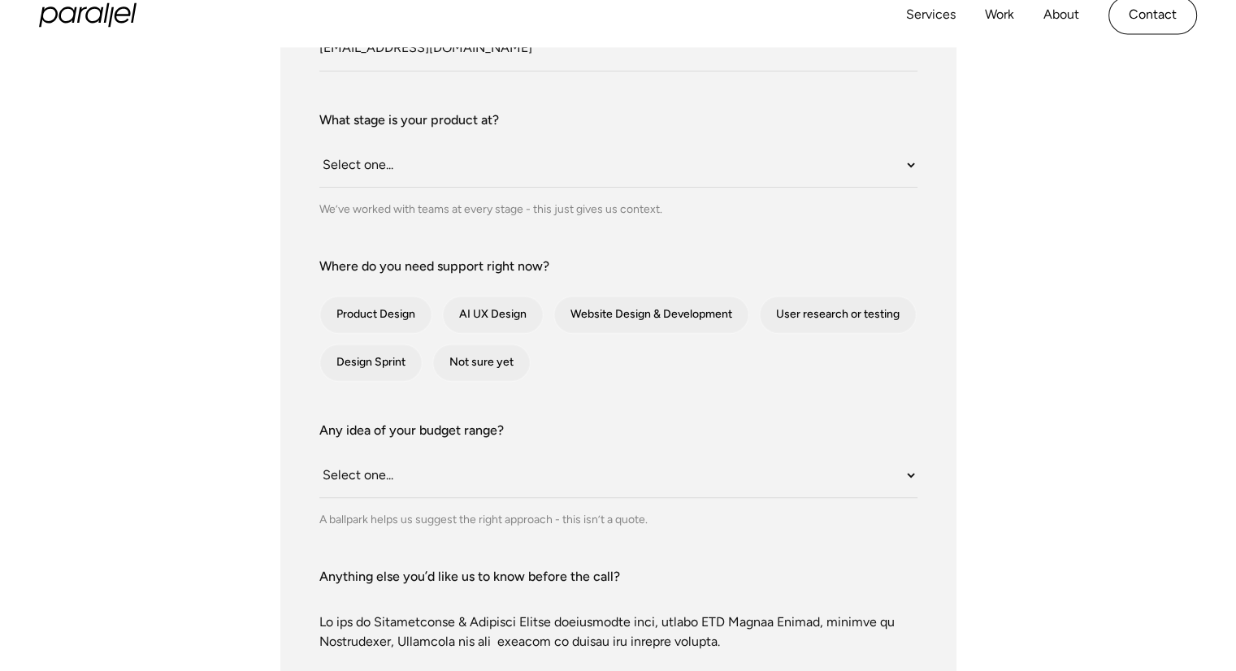
scroll to position [696, 0]
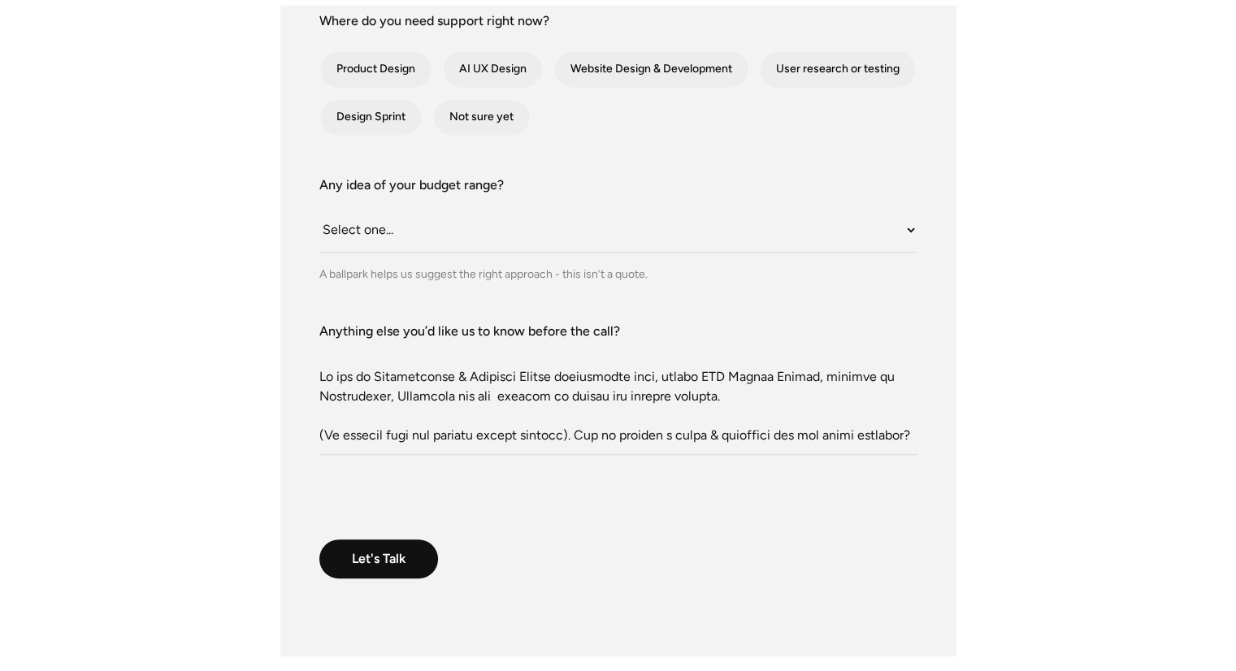
click at [526, 375] on textarea "Anything else you’d like us to know before the call?" at bounding box center [618, 398] width 598 height 114
click at [662, 329] on label "Anything else you’d like us to know before the call?" at bounding box center [618, 332] width 598 height 20
click at [662, 341] on textarea "Anything else you’d like us to know before the call?" at bounding box center [618, 398] width 598 height 114
click at [611, 328] on label "Anything else you’d like us to know before the call?" at bounding box center [618, 332] width 598 height 20
click at [611, 341] on textarea "Anything else you’d like us to know before the call?" at bounding box center [618, 398] width 598 height 114
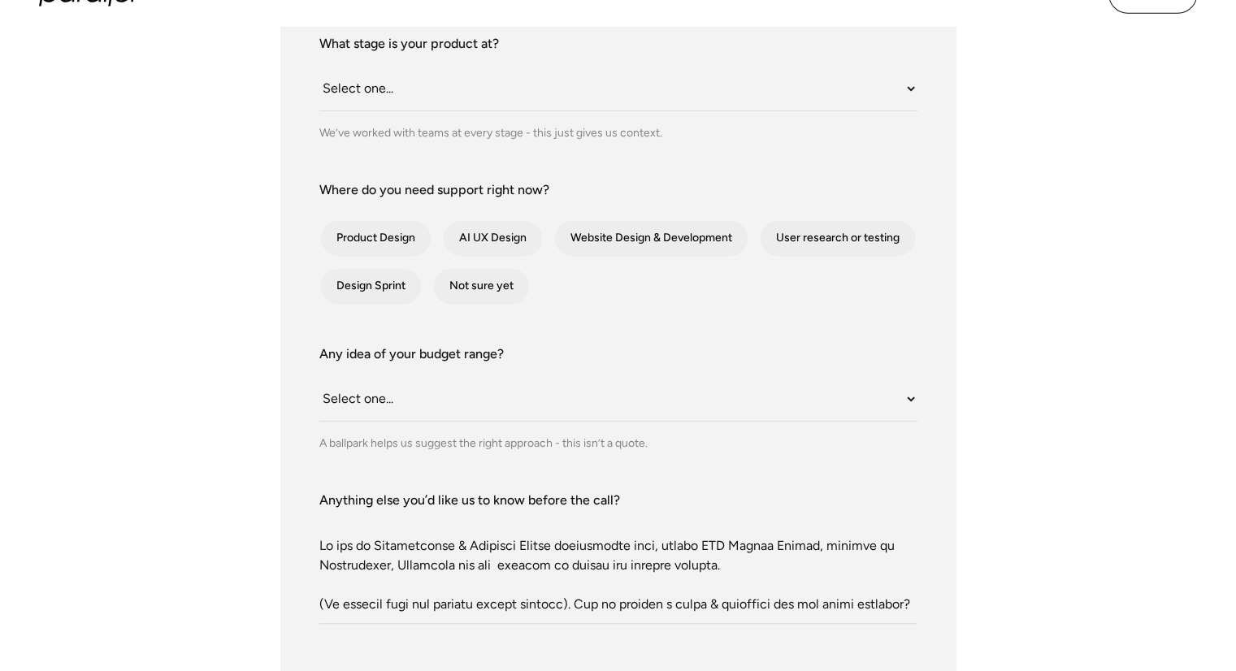
scroll to position [614, 0]
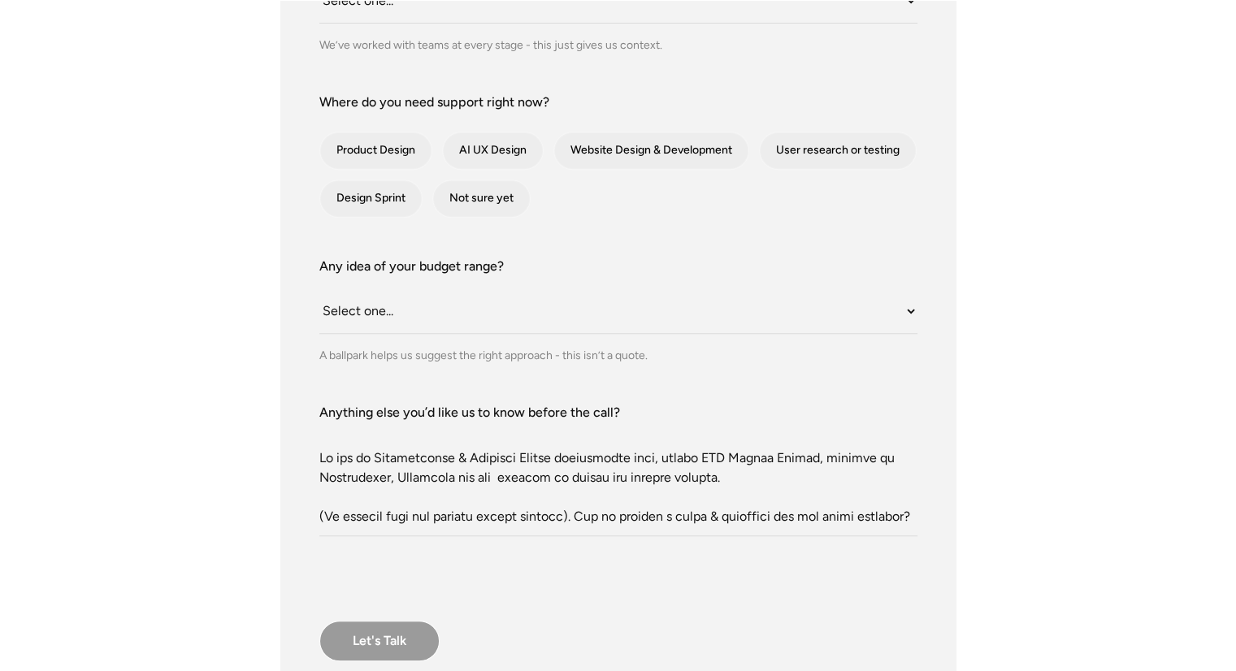
click at [375, 640] on input "Let's Talk" at bounding box center [379, 641] width 120 height 41
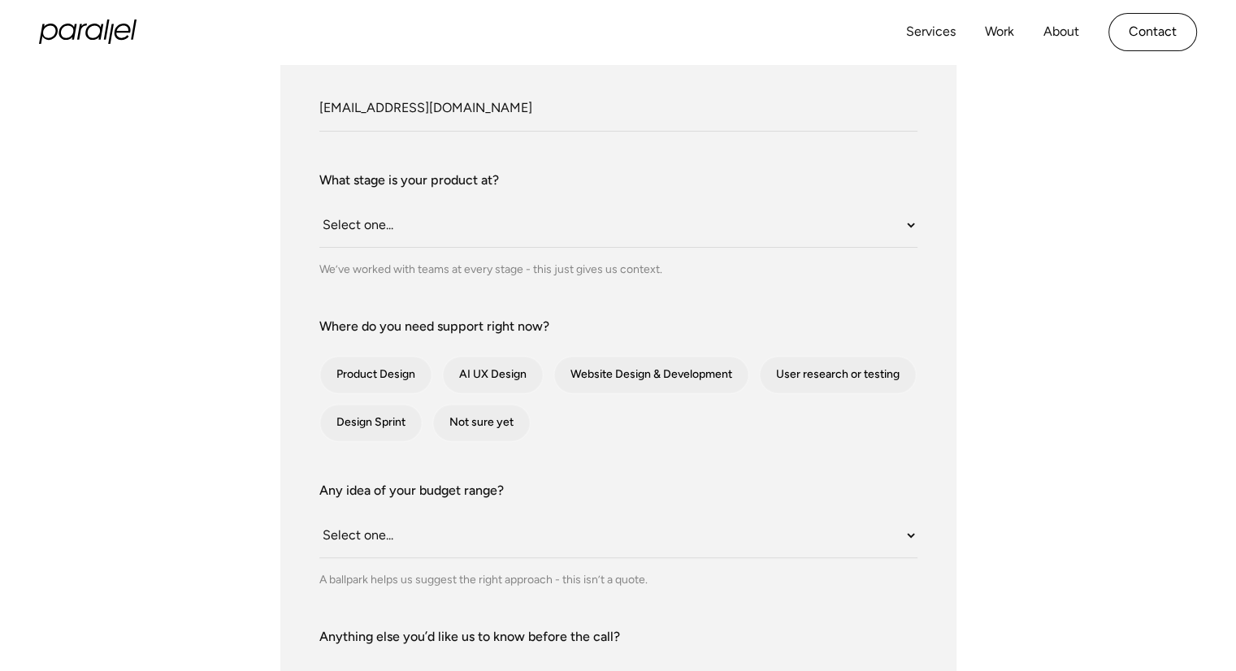
scroll to position [65, 0]
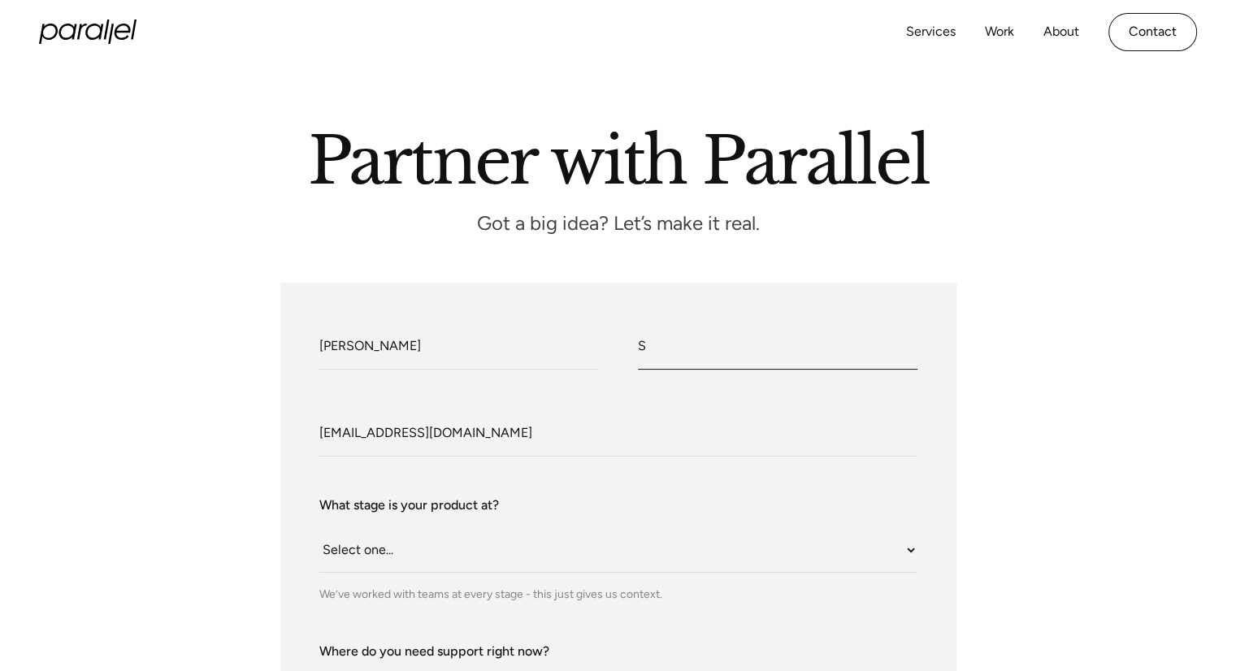
type input "S"
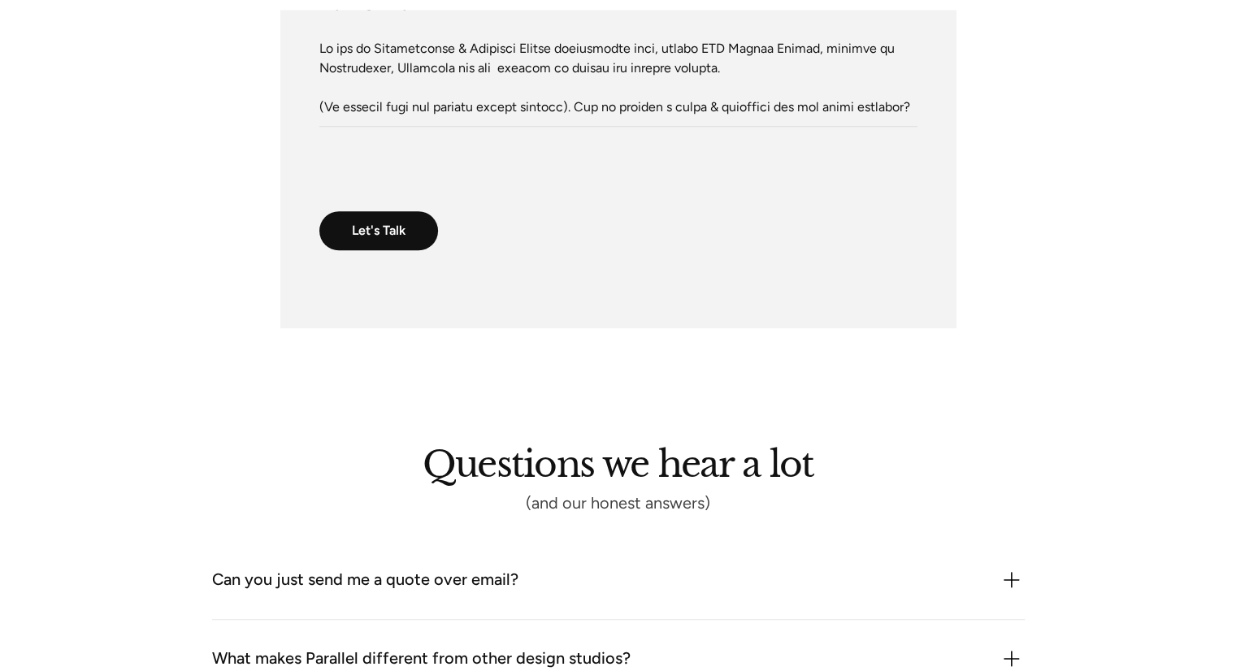
scroll to position [1040, 0]
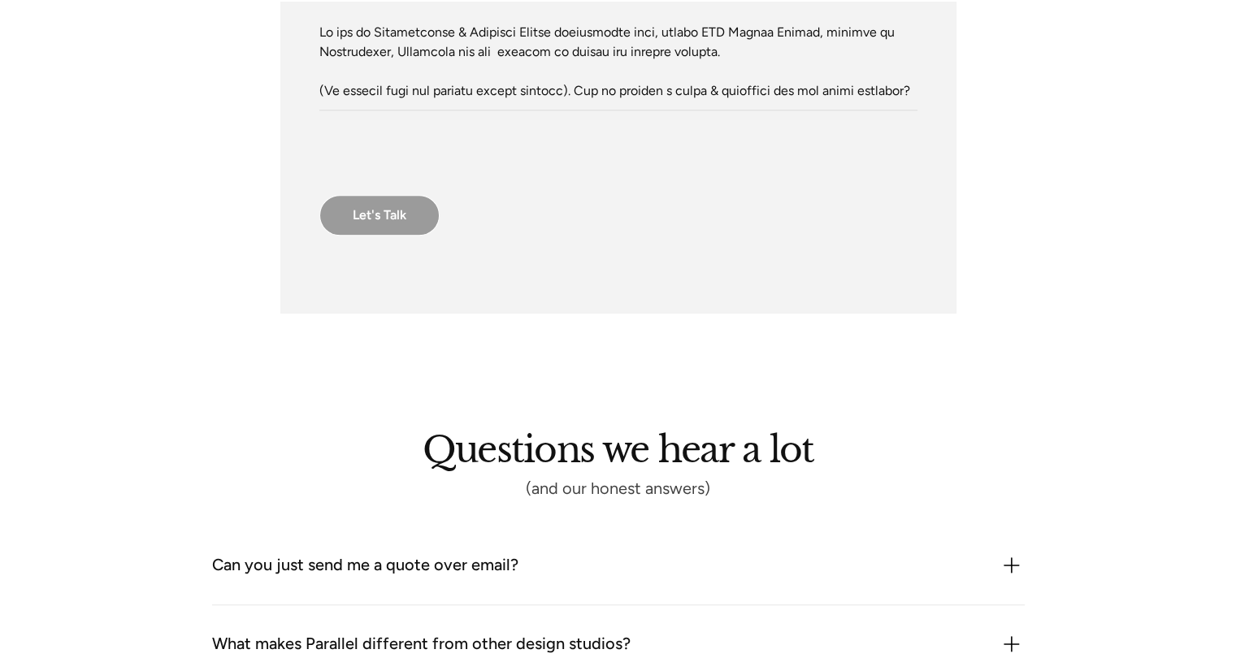
click at [403, 214] on input "Let's Talk" at bounding box center [379, 215] width 120 height 41
type input "Please wait..."
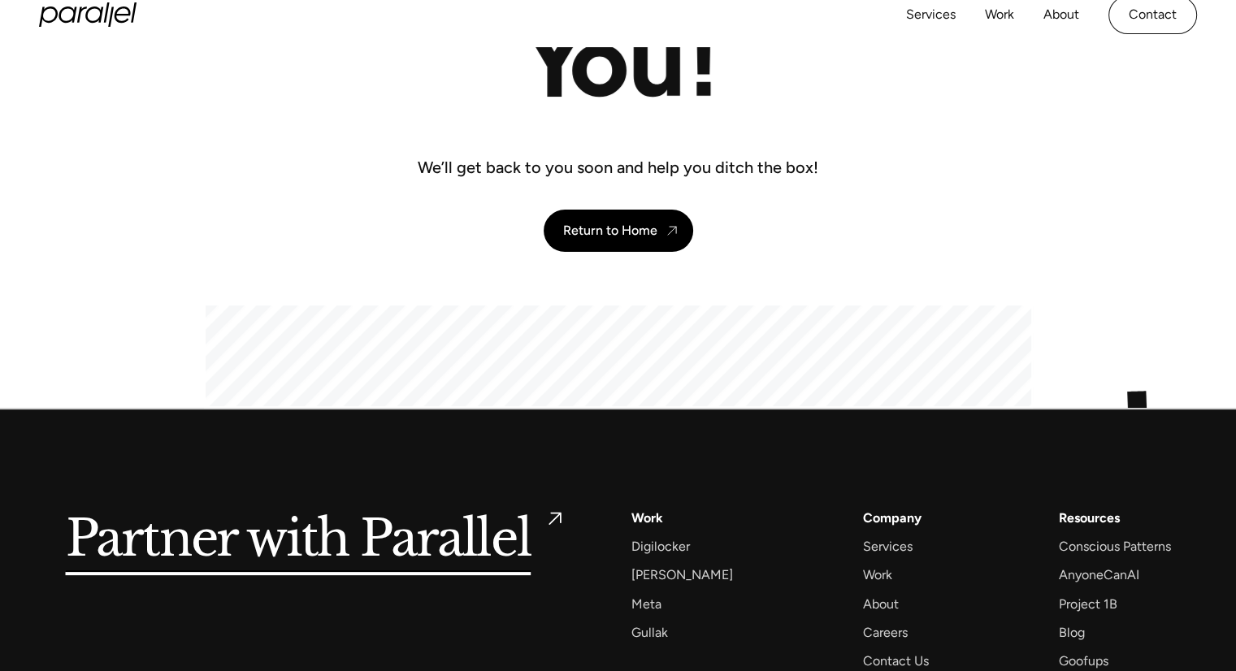
scroll to position [325, 0]
